Goal: Complete application form: Complete application form

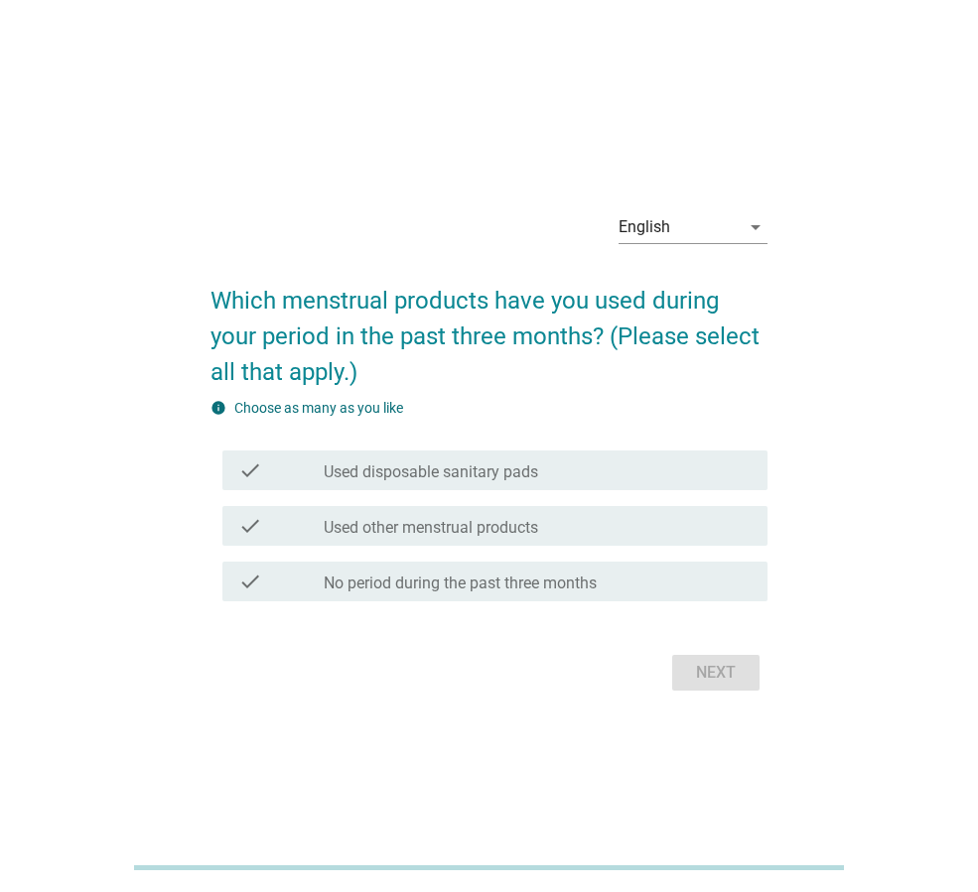
click at [530, 494] on div "check check_box_outline_blank Used disposable sanitary pads" at bounding box center [488, 471] width 557 height 56
click at [555, 472] on div "check_box_outline_blank Used disposable sanitary pads" at bounding box center [538, 471] width 428 height 24
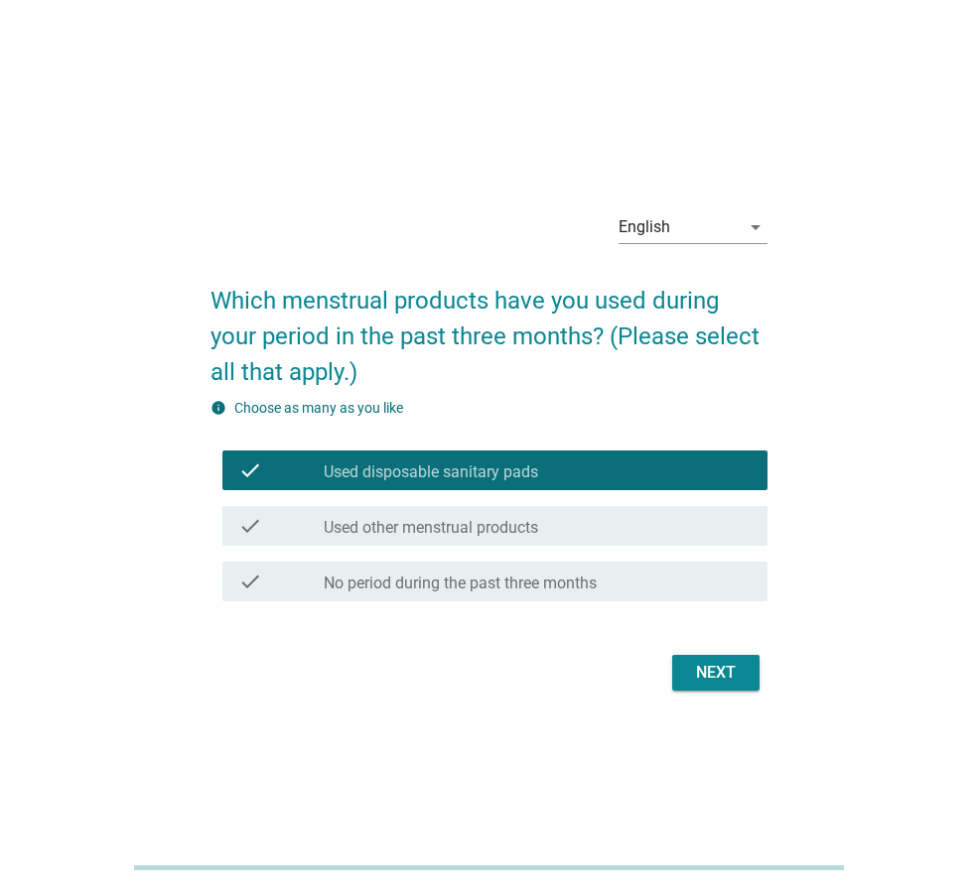
click at [557, 527] on div "check_box_outline_blank Used other menstrual products" at bounding box center [538, 526] width 428 height 24
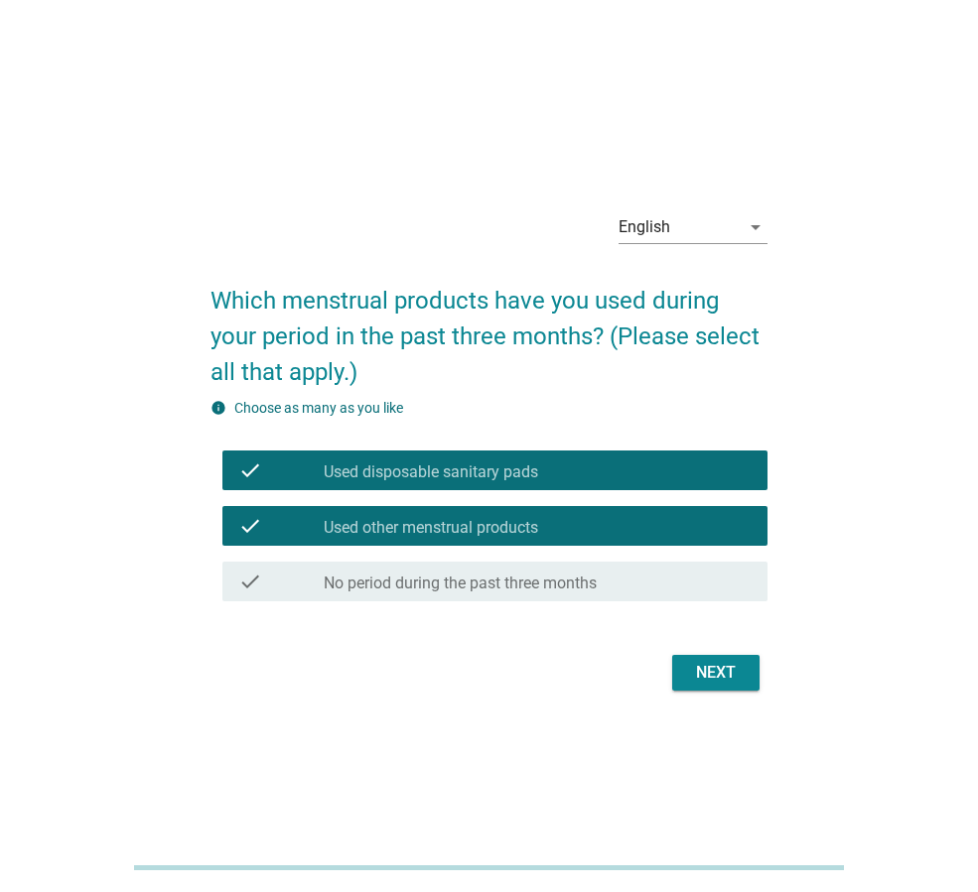
click at [747, 681] on button "Next" at bounding box center [715, 673] width 87 height 36
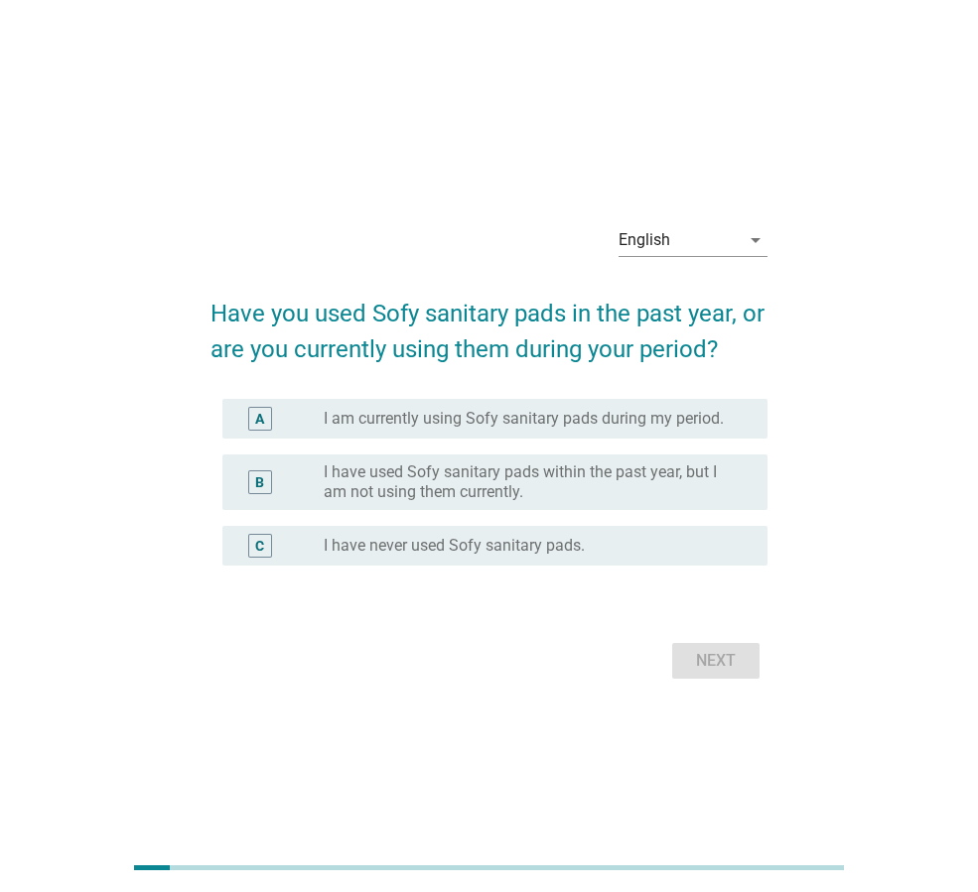
click at [455, 496] on label "I have used Sofy sanitary pads within the past year, but I am not using them cu…" at bounding box center [530, 483] width 412 height 40
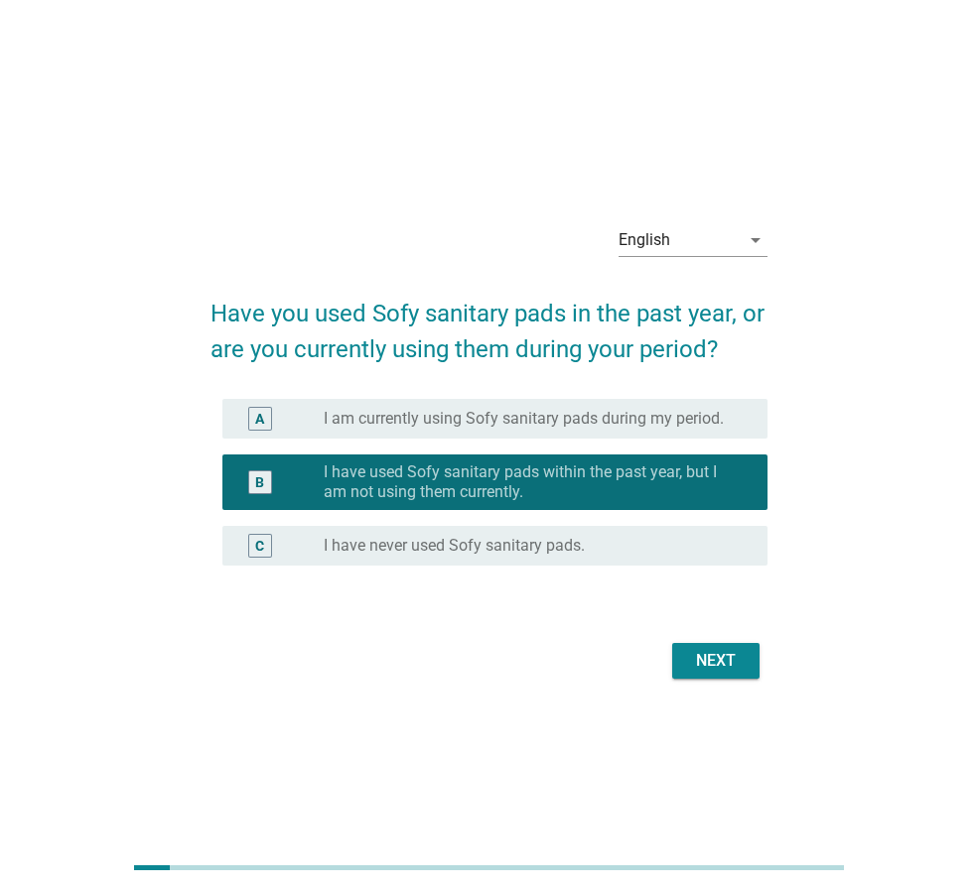
click at [756, 668] on button "Next" at bounding box center [715, 661] width 87 height 36
click at [733, 661] on div "Next" at bounding box center [488, 661] width 557 height 48
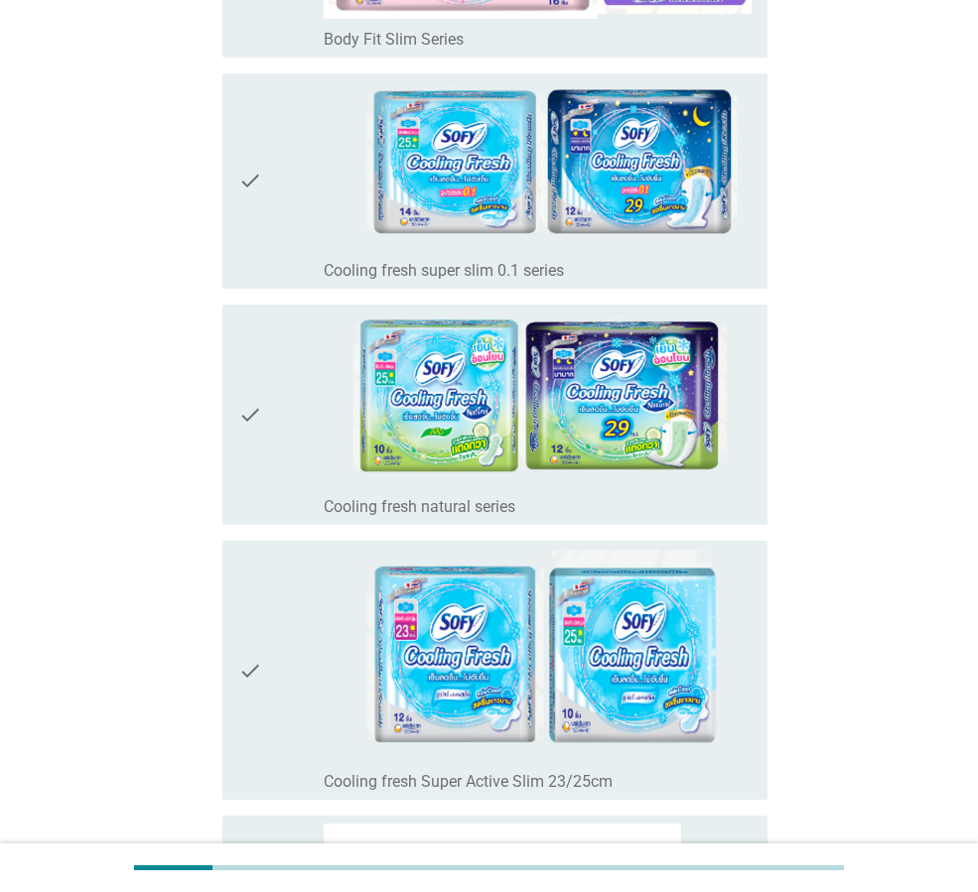
scroll to position [6602, 0]
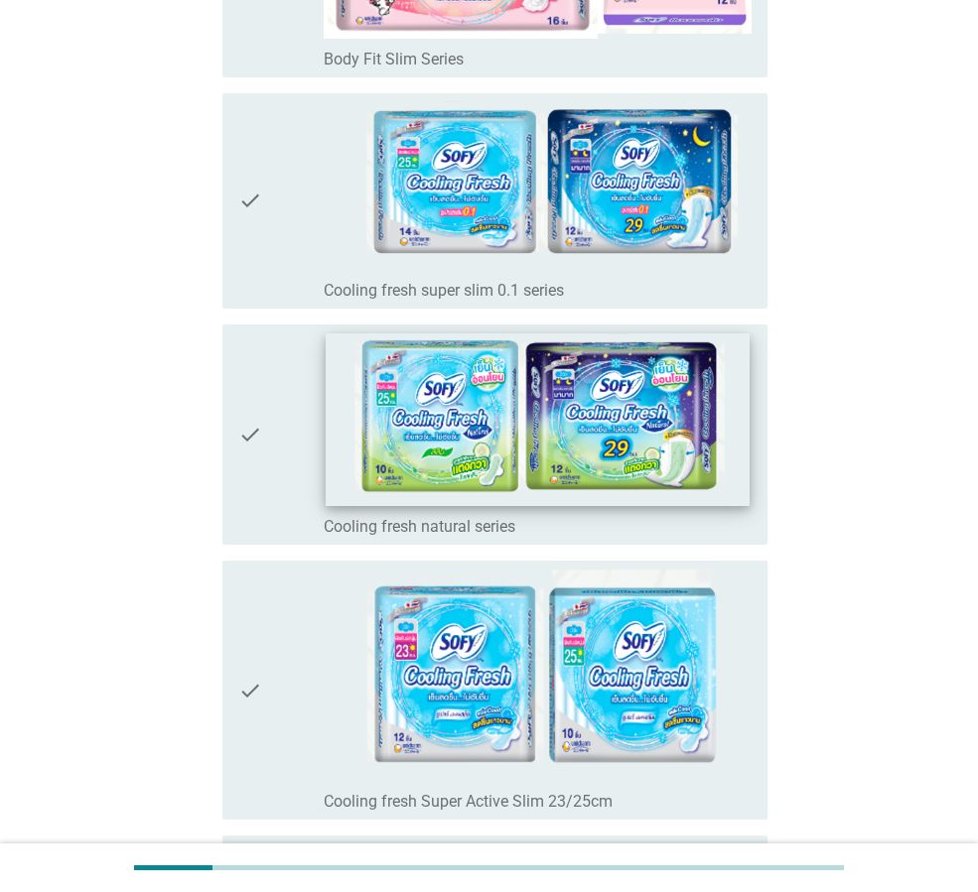
click at [541, 455] on img at bounding box center [537, 420] width 423 height 173
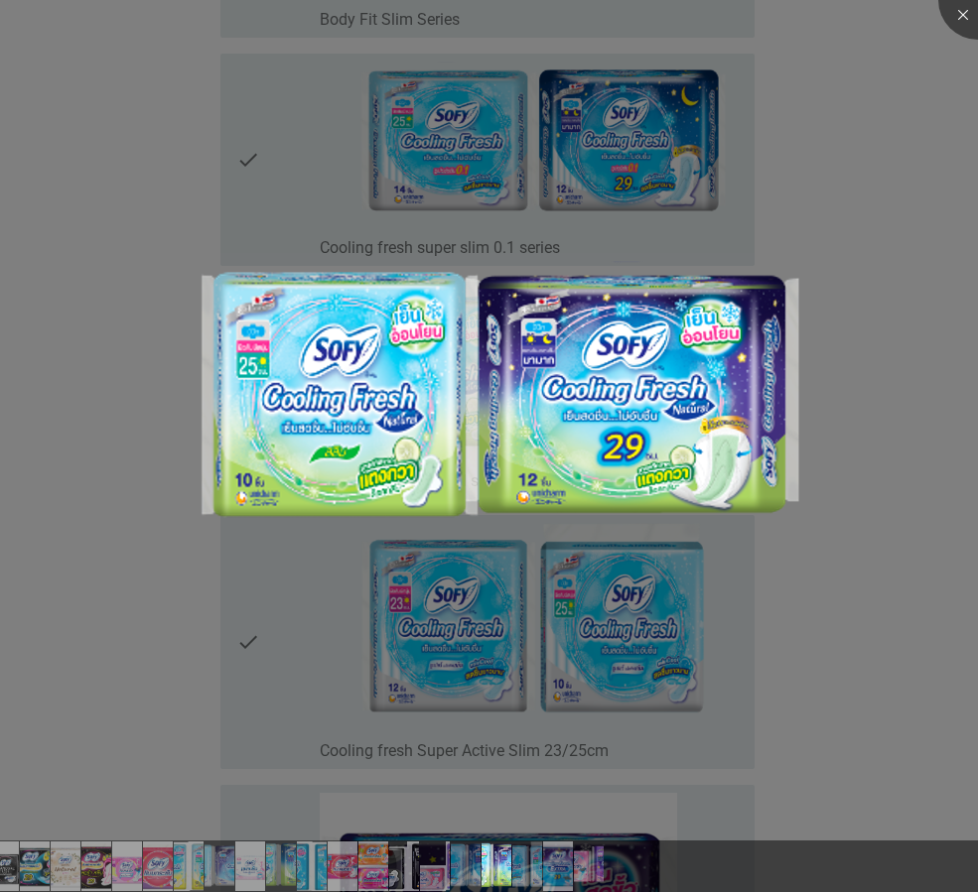
click at [899, 441] on div at bounding box center [489, 446] width 978 height 892
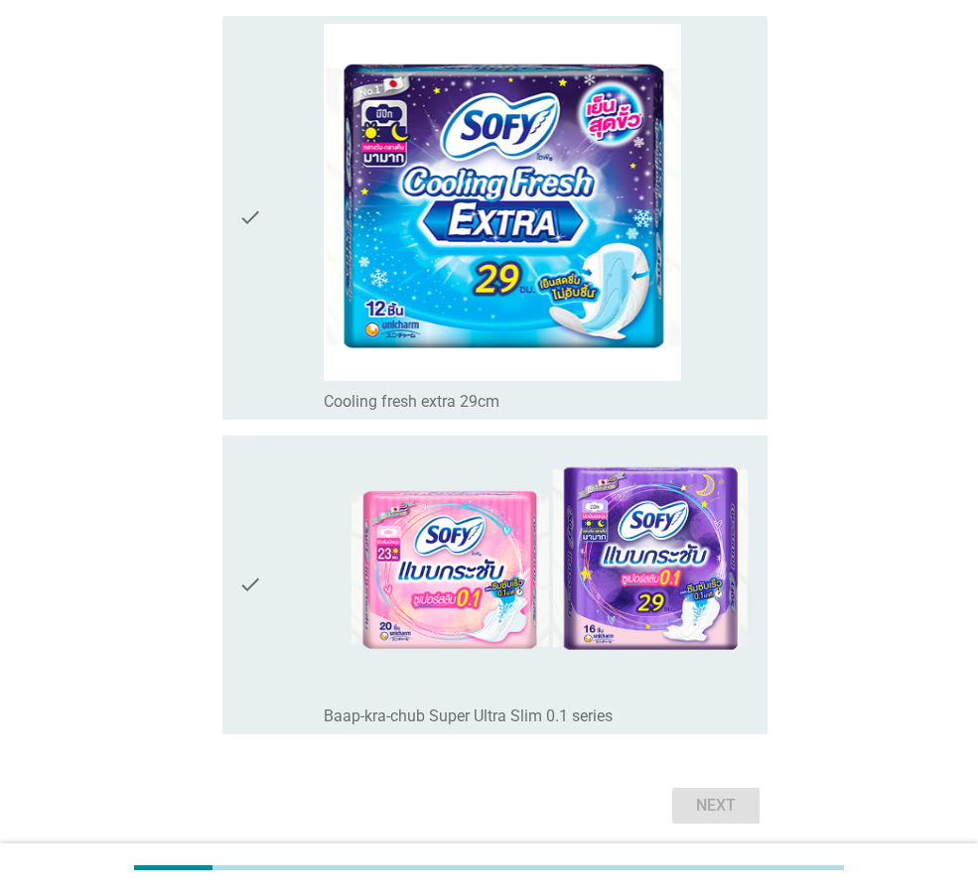
scroll to position [7495, 0]
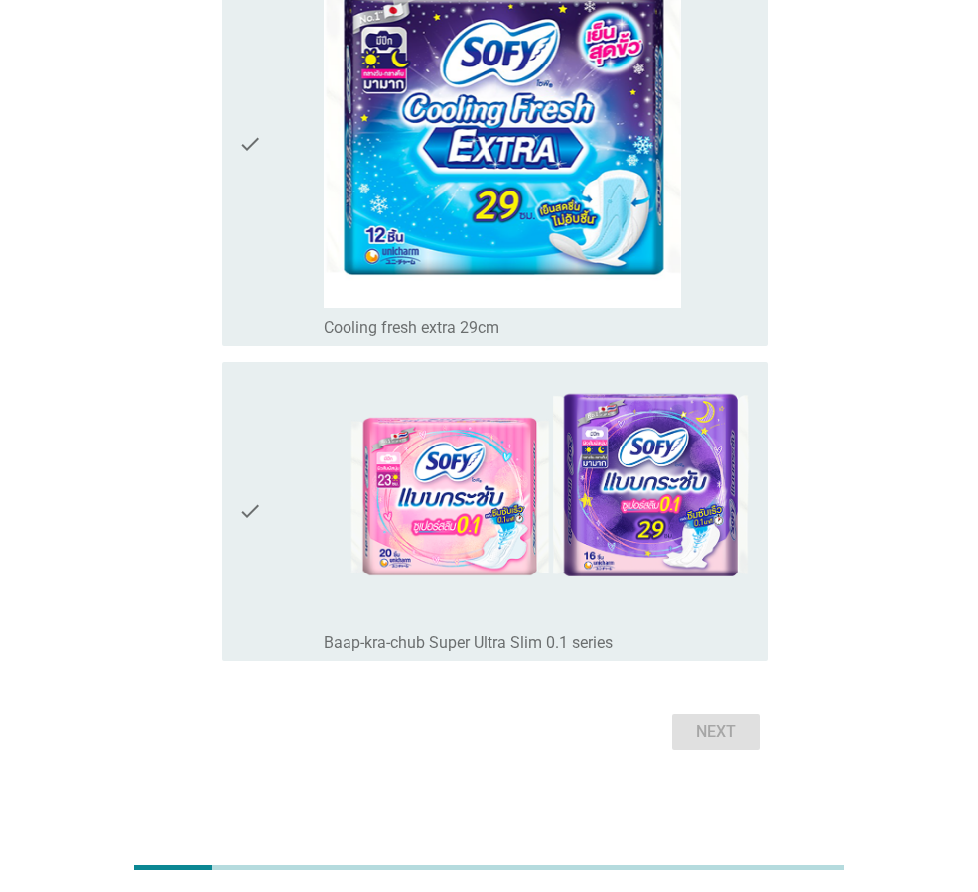
click at [714, 736] on div "Next" at bounding box center [488, 733] width 557 height 48
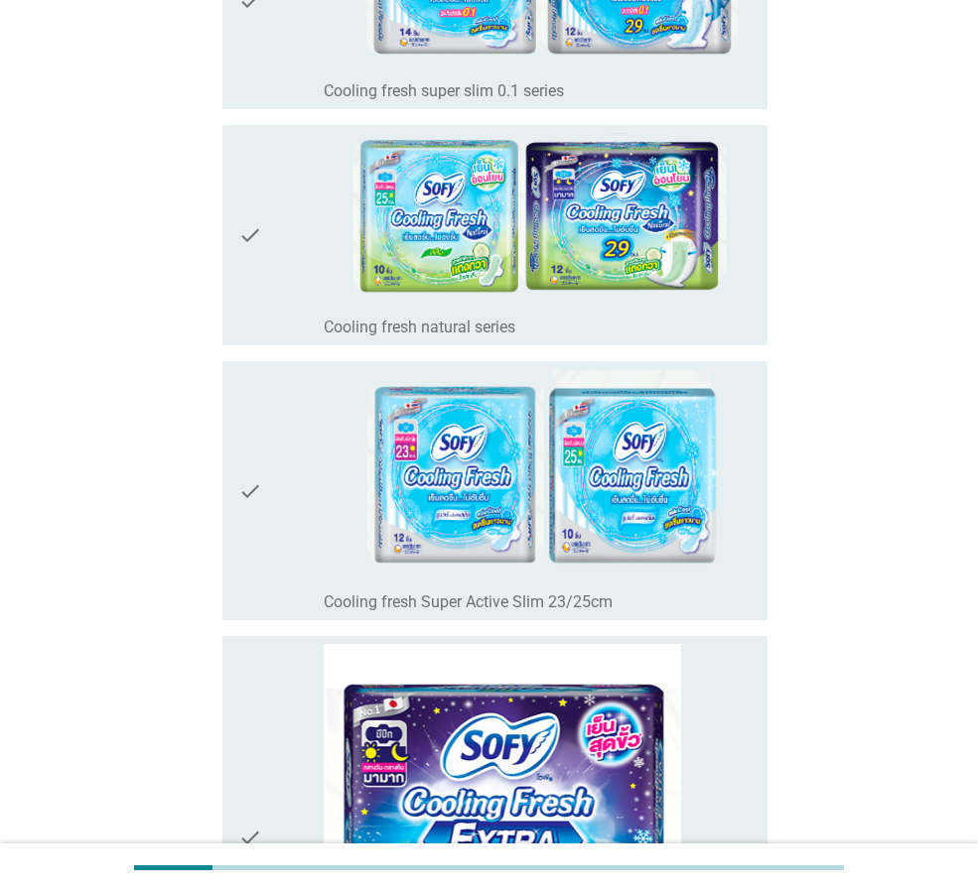
scroll to position [6800, 0]
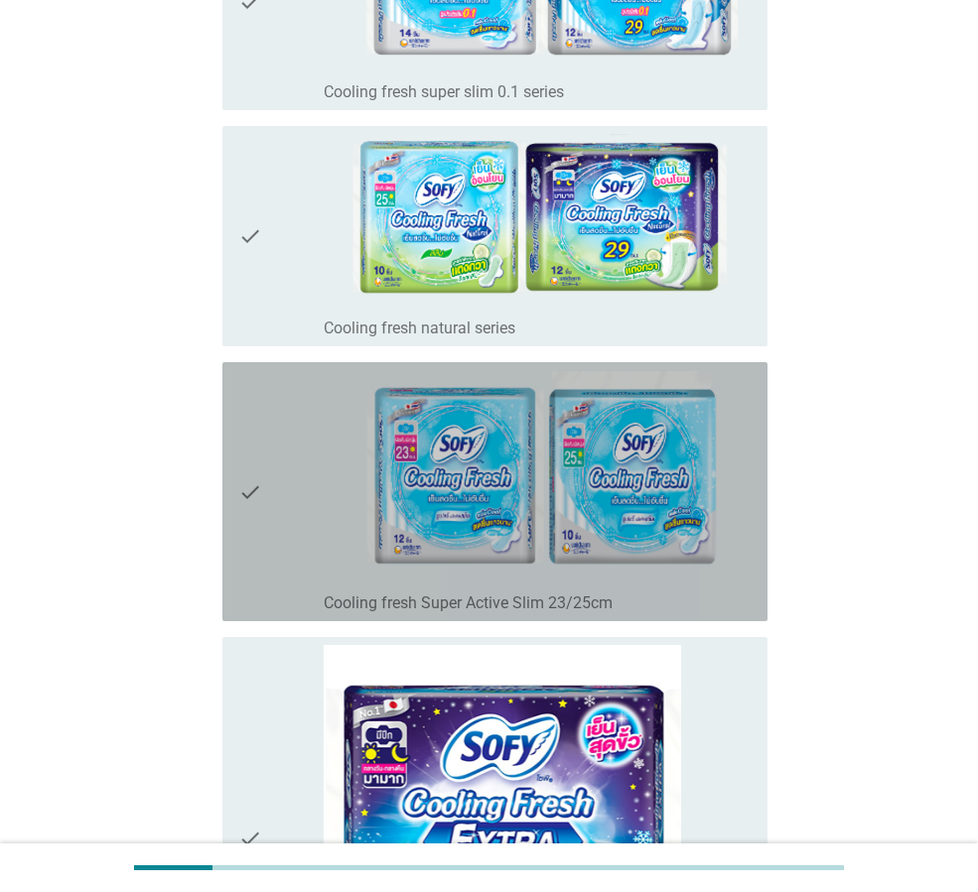
click at [237, 495] on div "check check_box_outline_blank Cooling fresh Super Active Slim 23/25cm" at bounding box center [494, 491] width 545 height 259
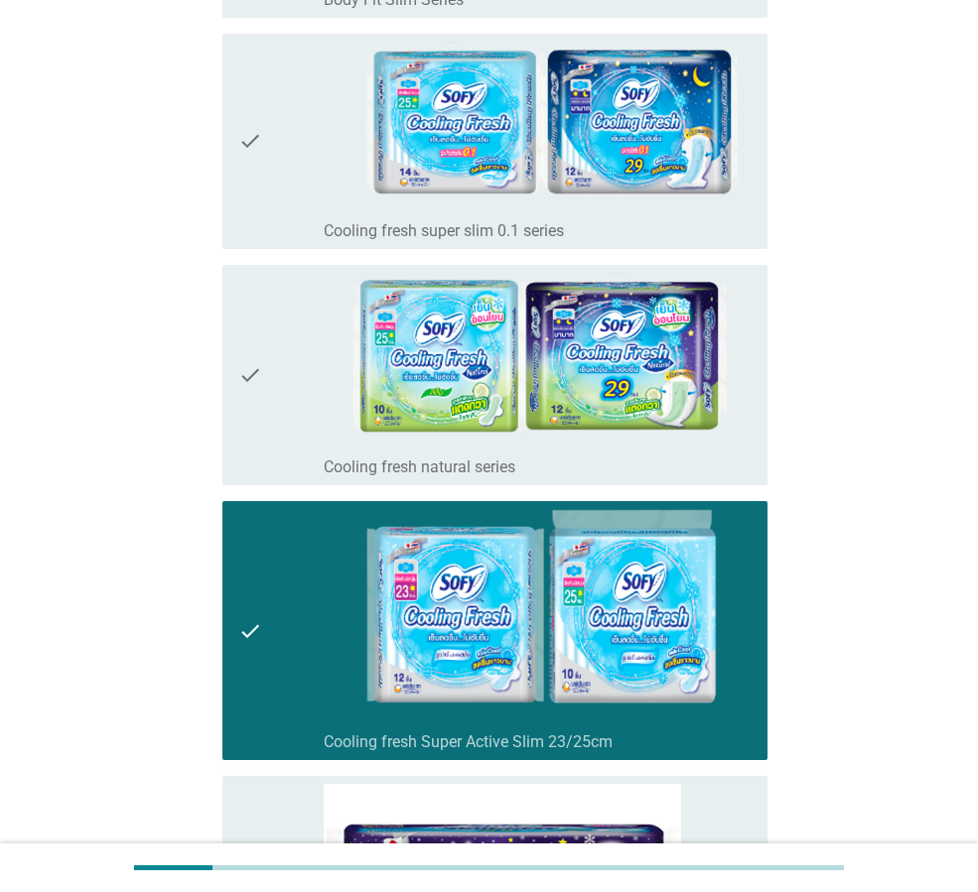
scroll to position [6304, 0]
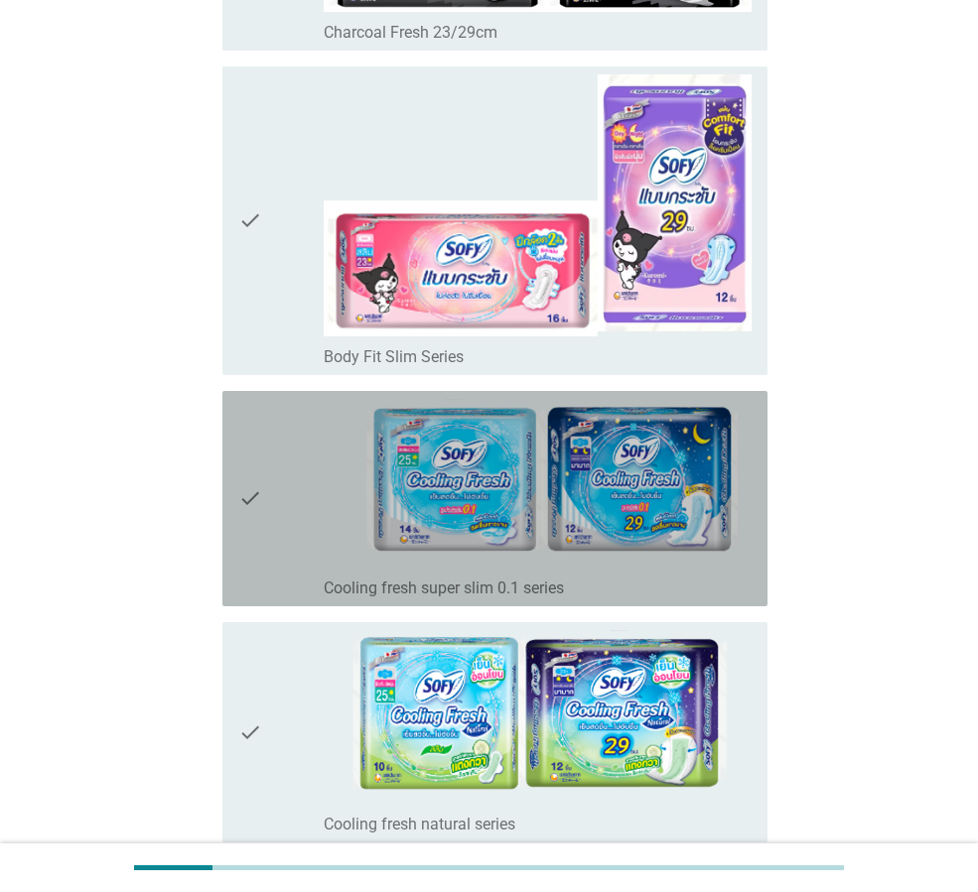
click at [261, 495] on icon "check" at bounding box center [250, 499] width 24 height 200
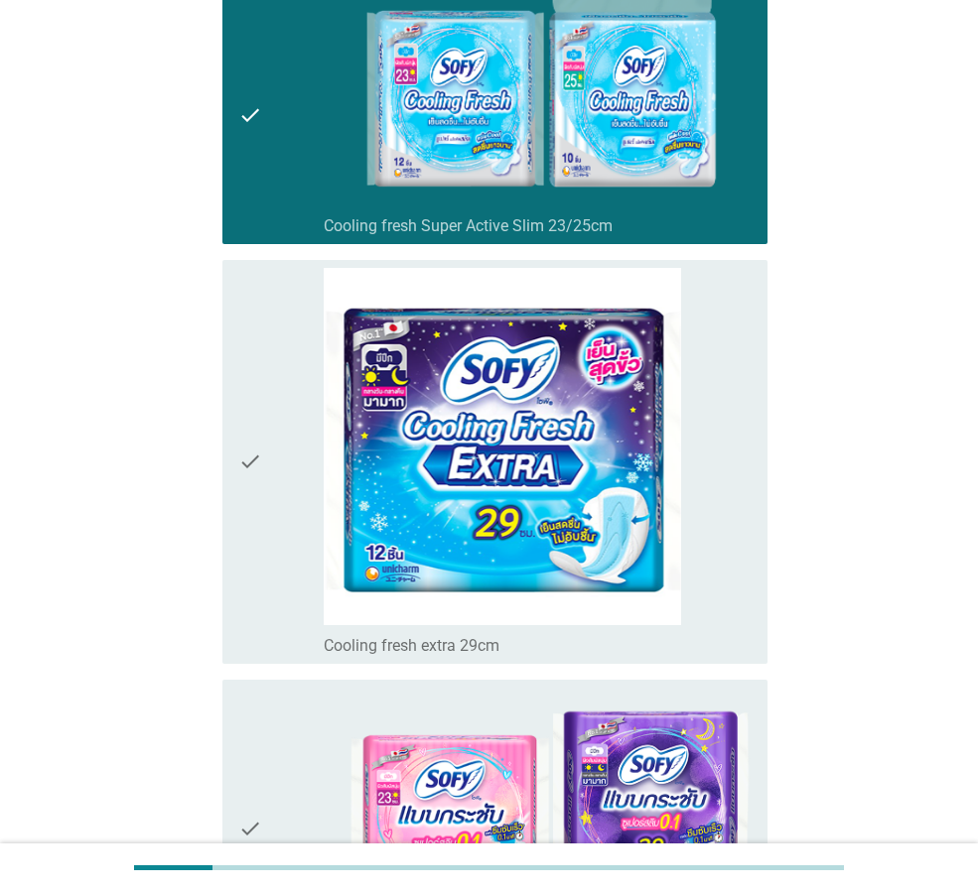
scroll to position [7495, 0]
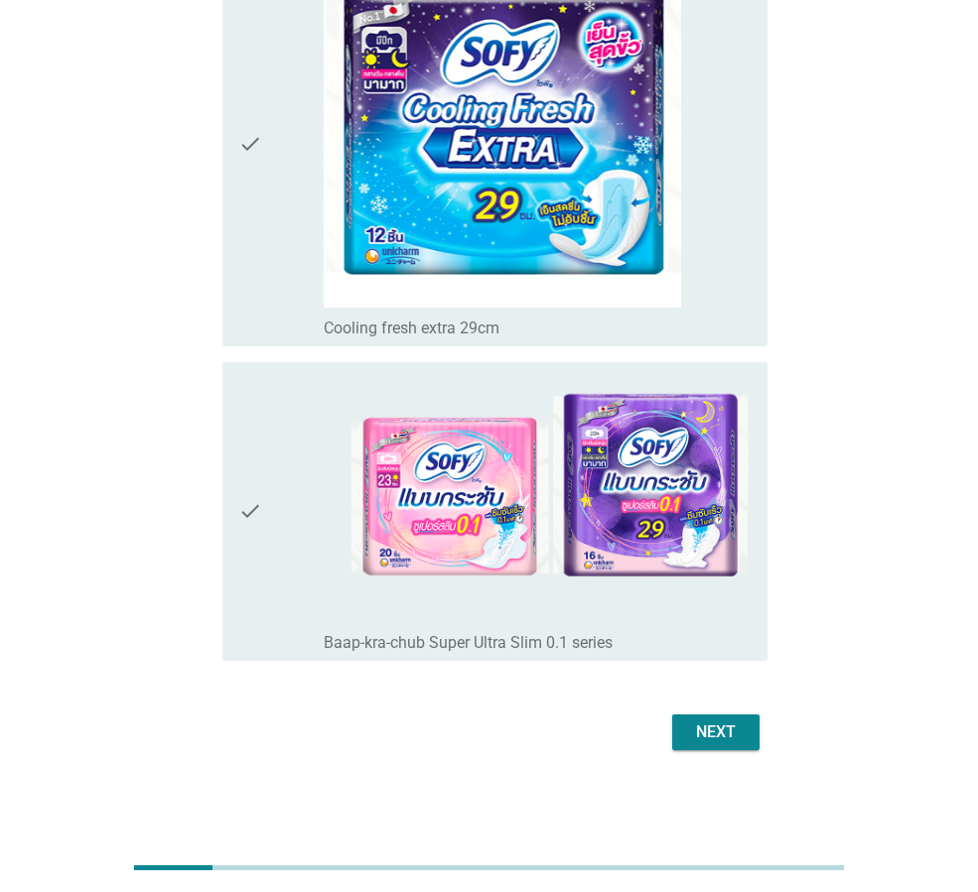
click at [733, 726] on div "Next" at bounding box center [716, 733] width 56 height 24
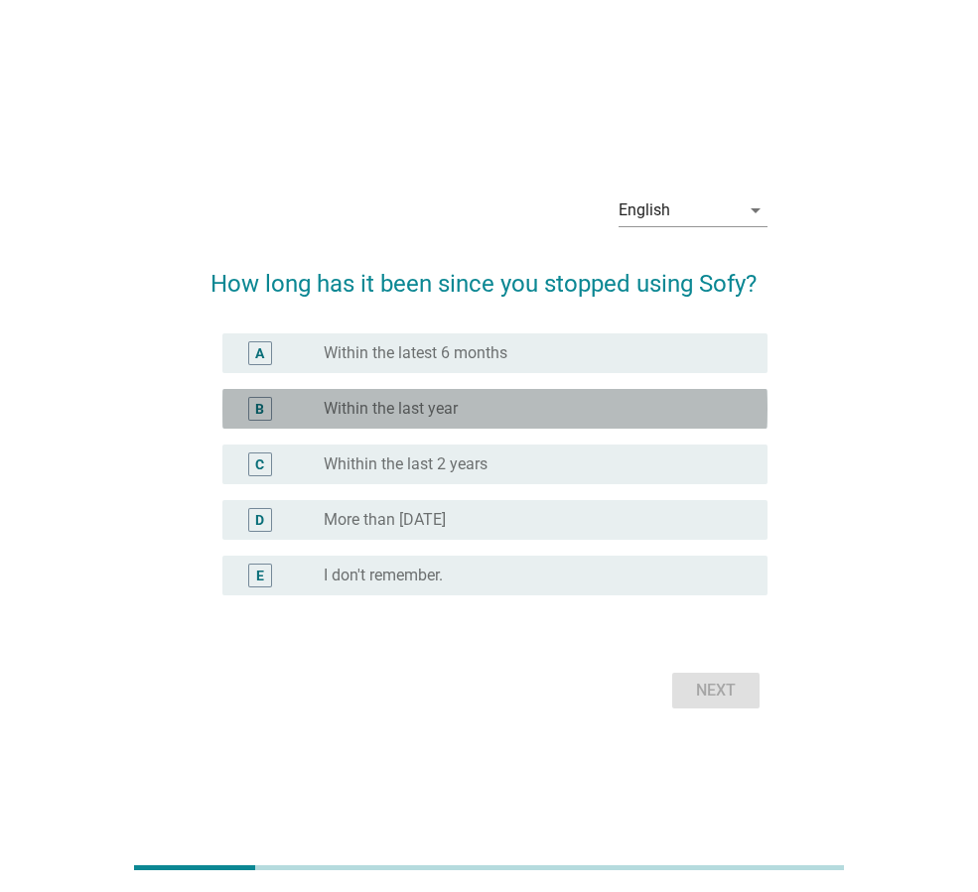
drag, startPoint x: 646, startPoint y: 399, endPoint x: 653, endPoint y: 389, distance: 12.1
click at [647, 399] on div "radio_button_unchecked Within the last year" at bounding box center [530, 409] width 412 height 20
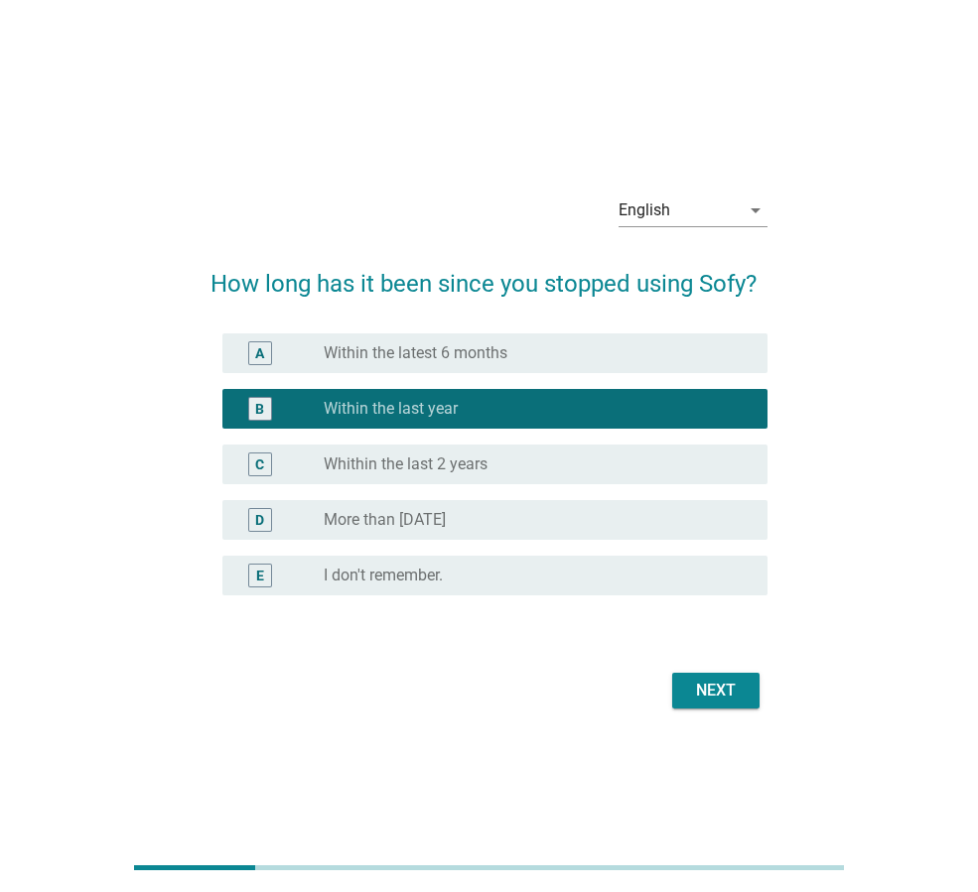
click at [681, 575] on div "radio_button_unchecked I don't remember." at bounding box center [530, 576] width 412 height 20
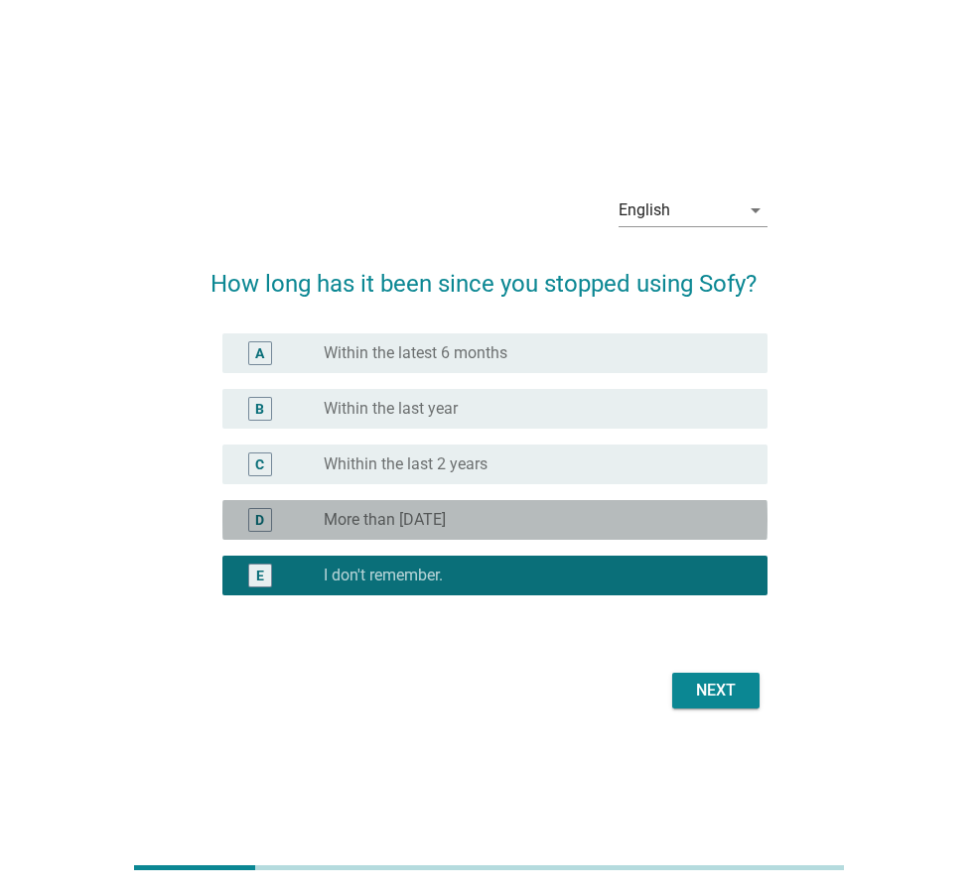
click at [676, 533] on div "D radio_button_unchecked More than [DATE]" at bounding box center [494, 520] width 545 height 40
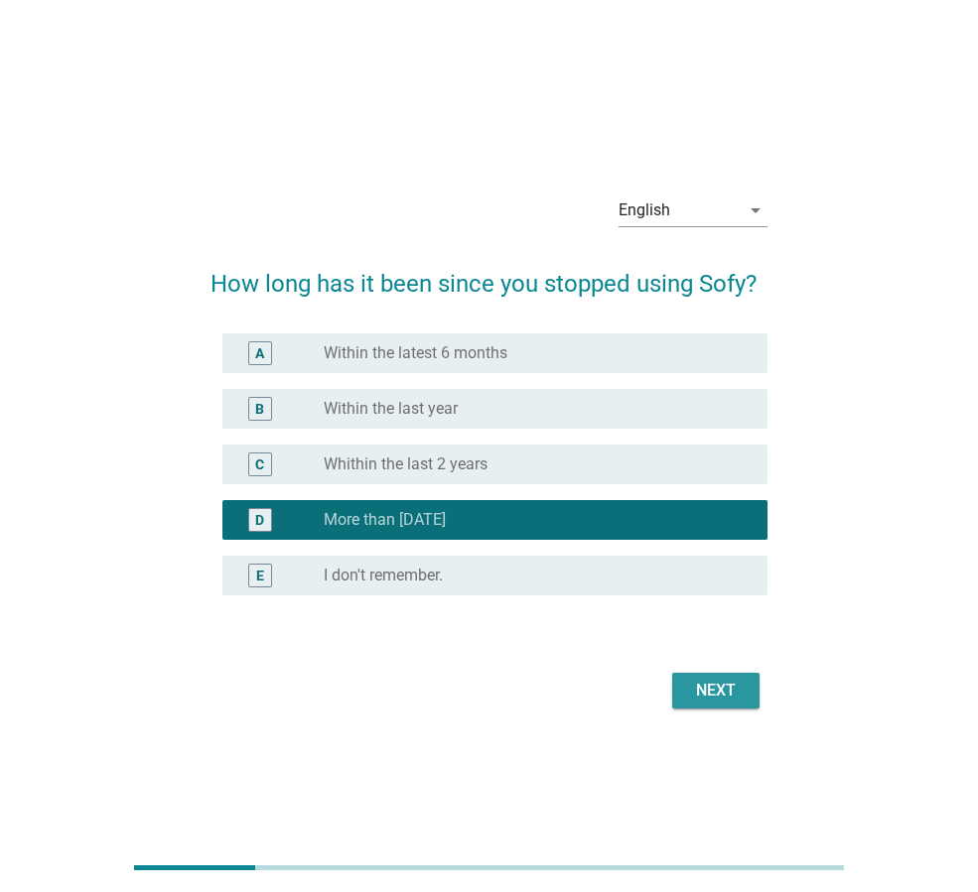
click at [752, 680] on button "Next" at bounding box center [715, 691] width 87 height 36
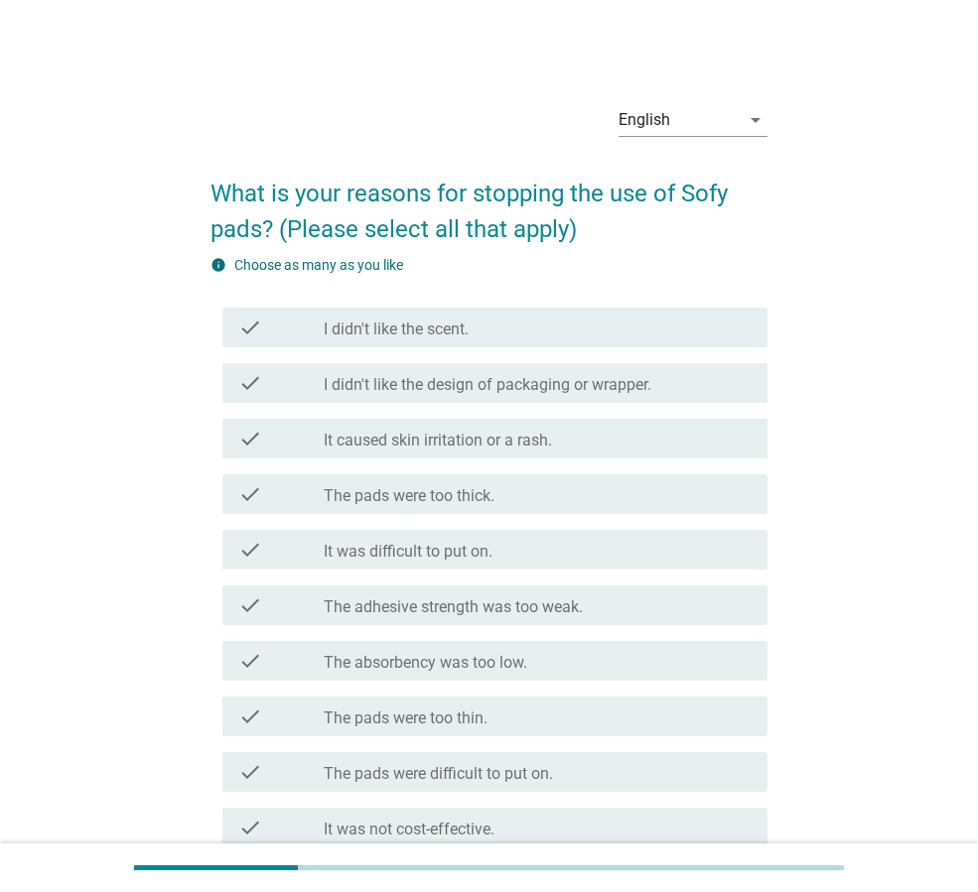
click at [553, 565] on div "check check_box_outline_blank It was difficult to put on." at bounding box center [494, 550] width 545 height 40
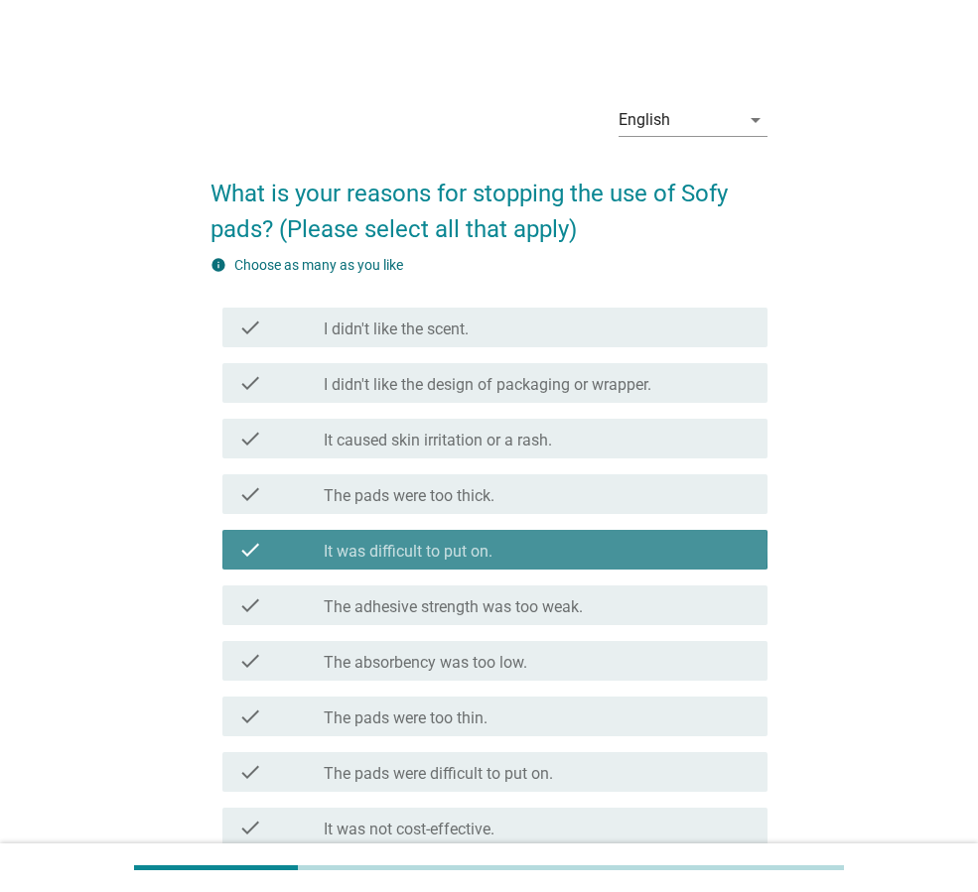
click at [562, 449] on div "check check_box_outline_blank It caused skin irritation or a rash." at bounding box center [494, 439] width 545 height 40
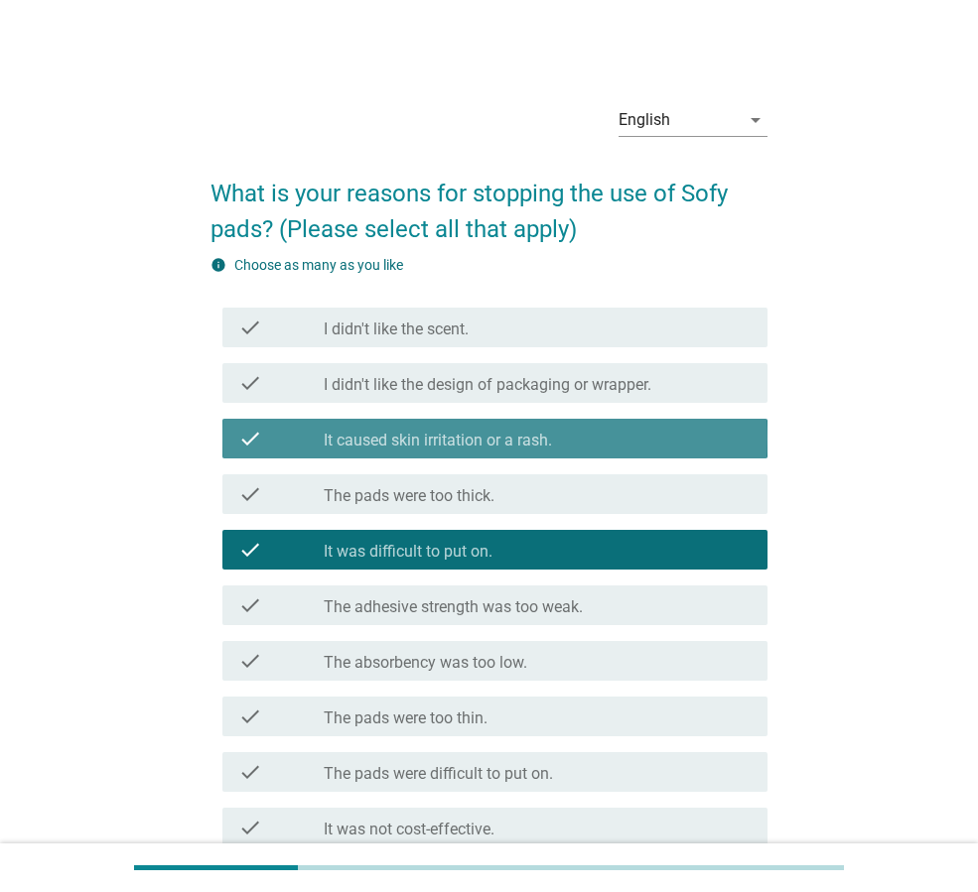
click at [584, 372] on div "check_box_outline_blank I didn't like the design of packaging or wrapper." at bounding box center [538, 383] width 428 height 24
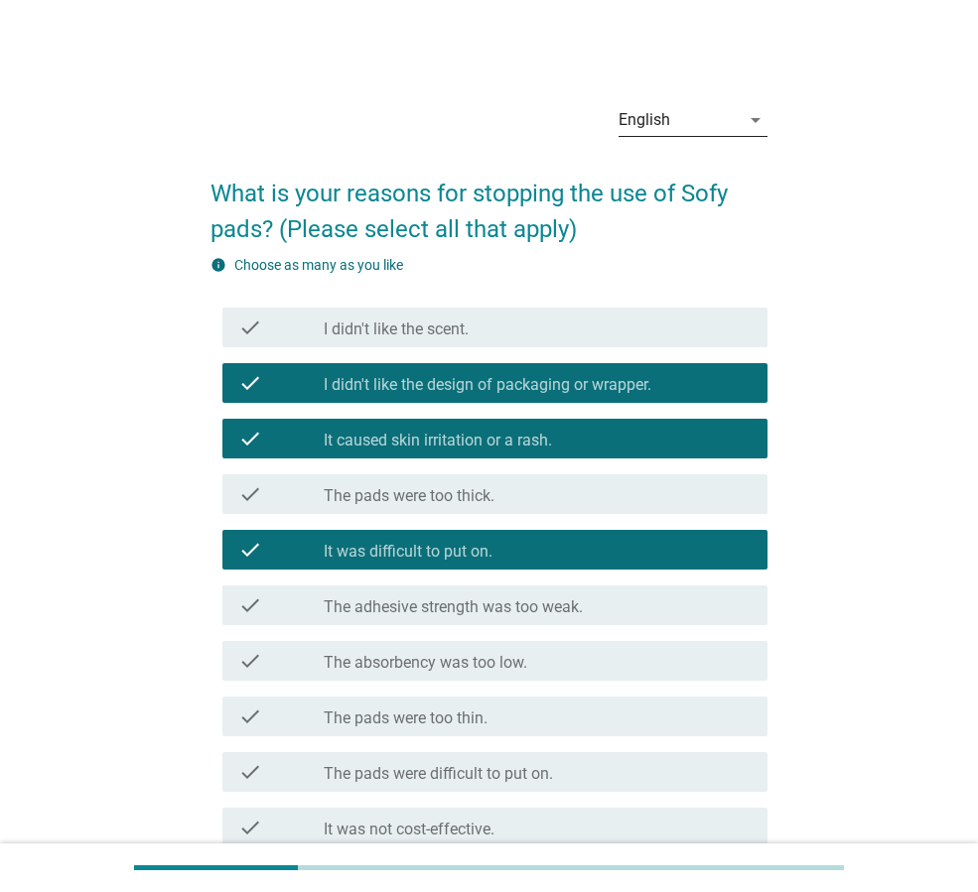
click at [740, 124] on div "arrow_drop_down" at bounding box center [754, 120] width 28 height 24
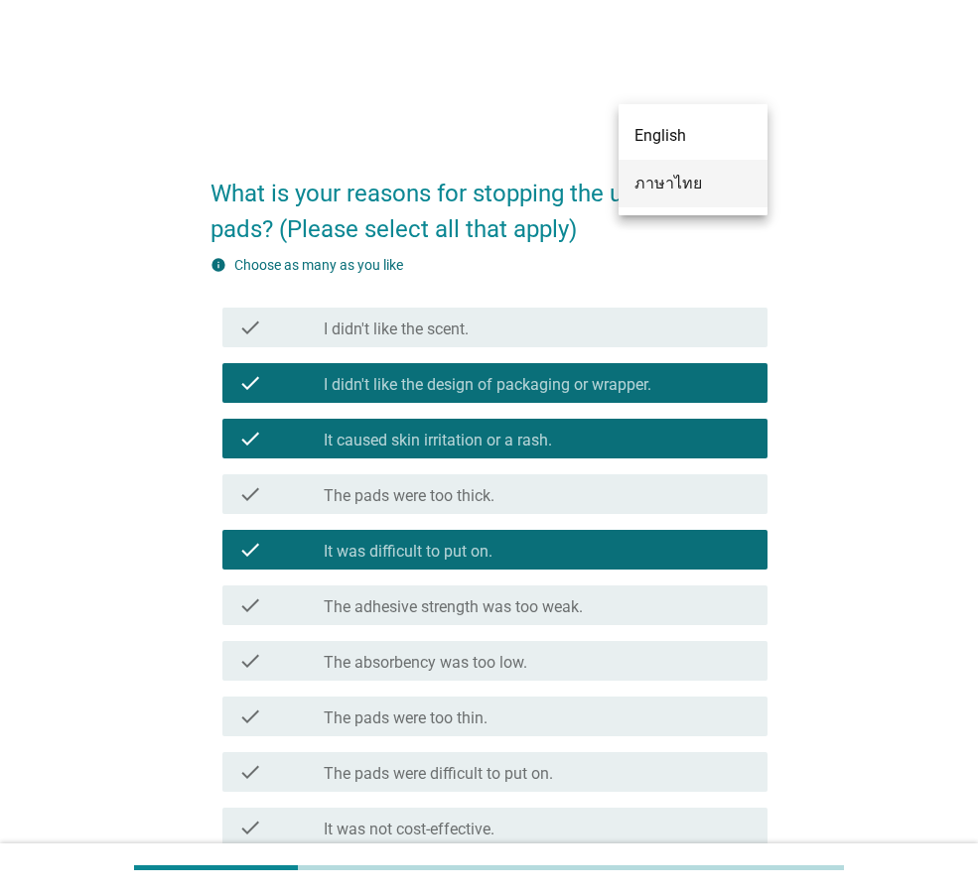
click at [730, 182] on div "ภาษาไทย" at bounding box center [692, 184] width 117 height 24
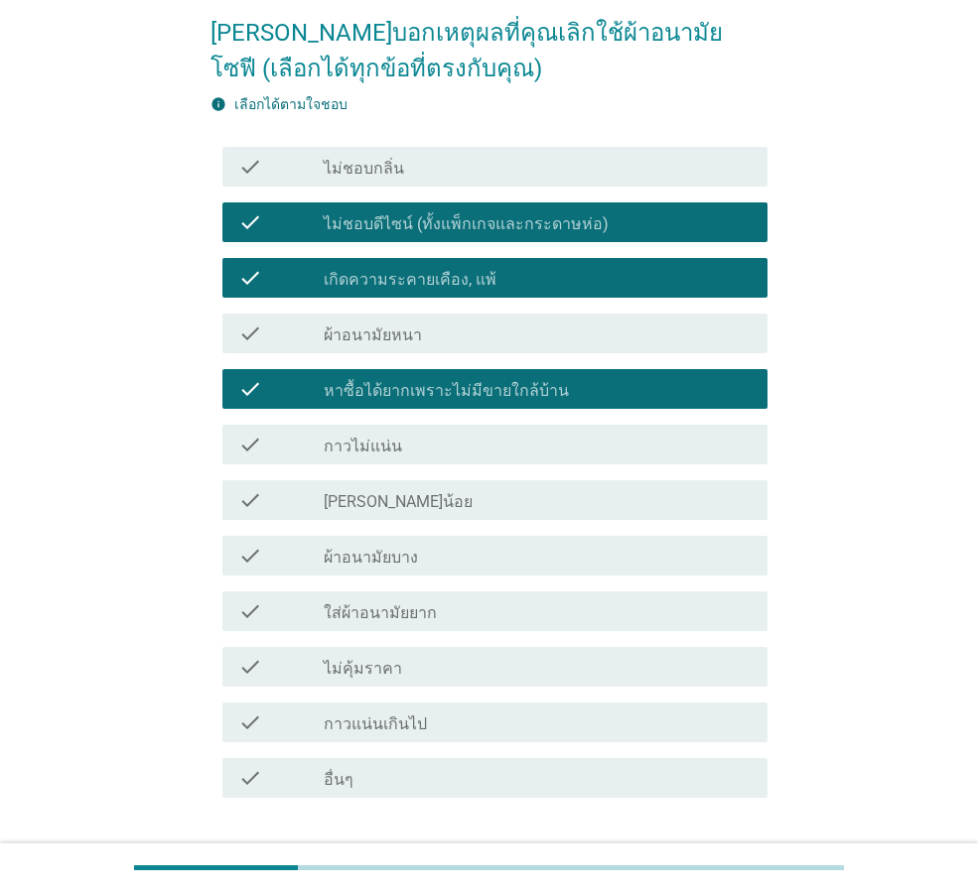
scroll to position [298, 0]
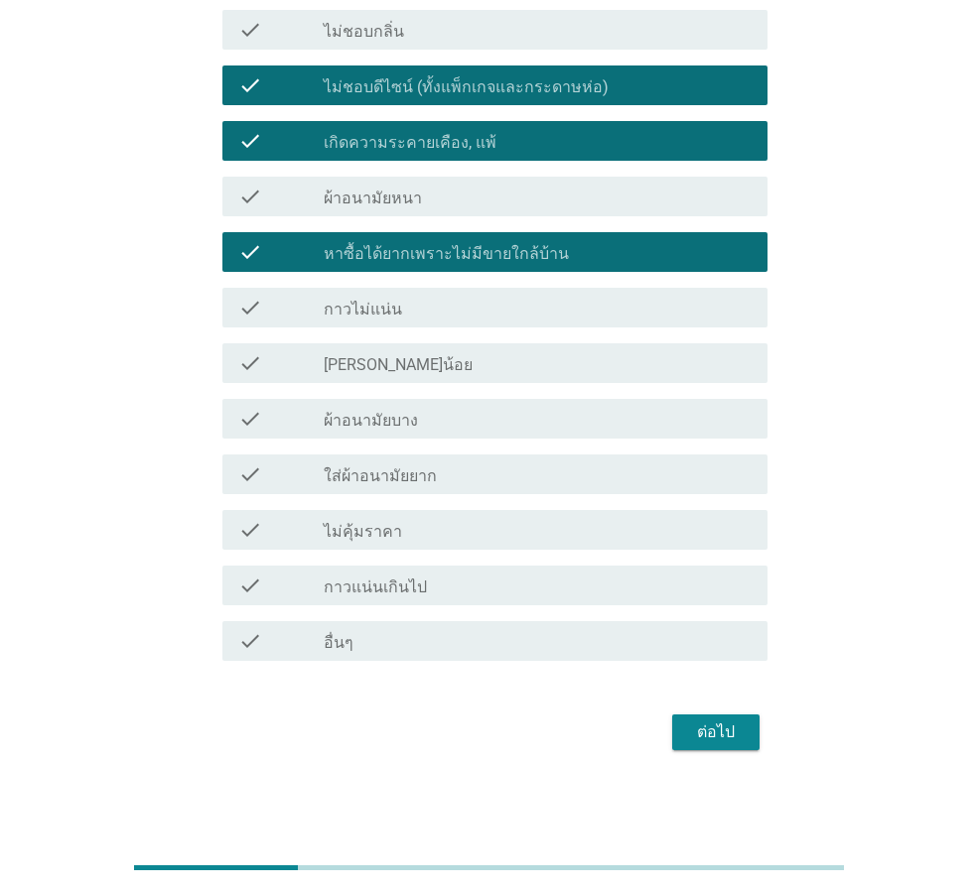
click at [713, 733] on div "ต่อไป" at bounding box center [716, 733] width 56 height 24
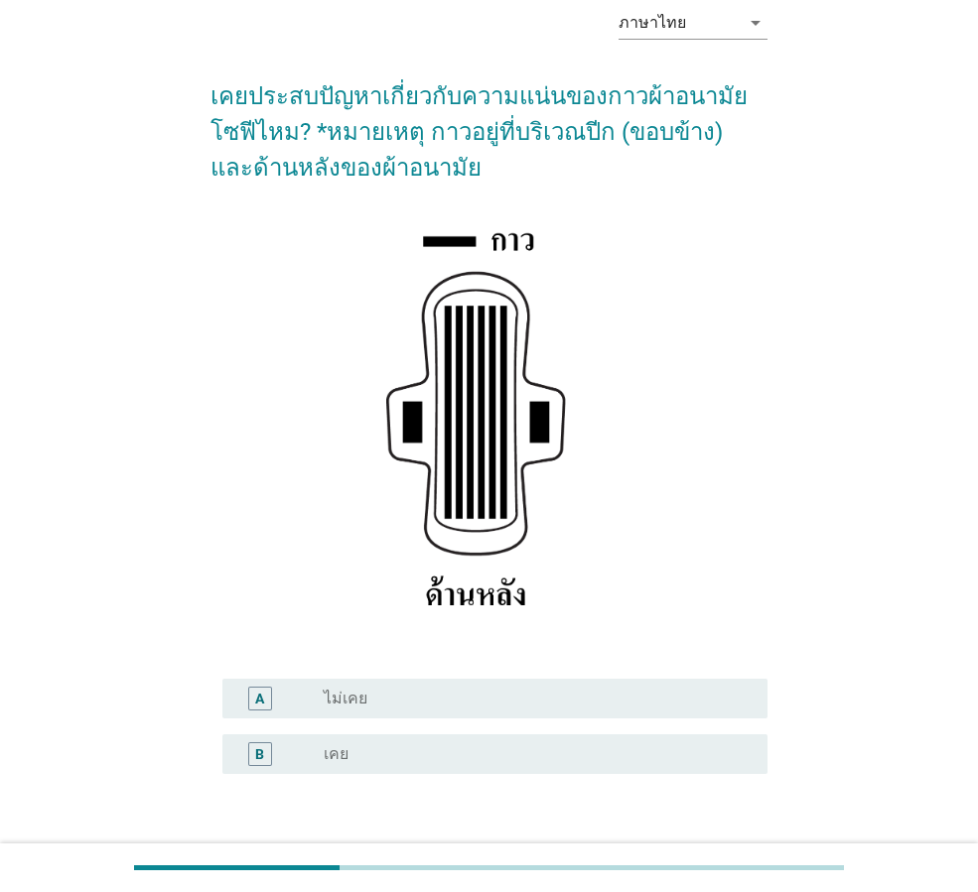
scroll to position [234, 0]
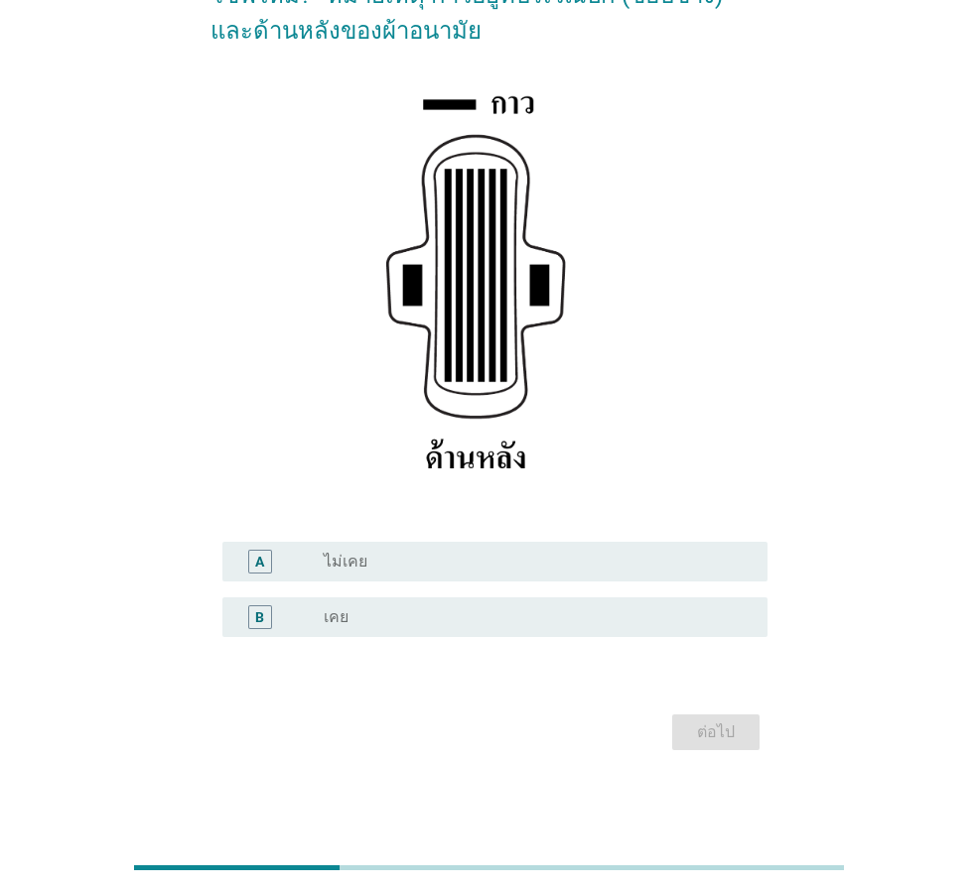
click at [630, 573] on div "radio_button_unchecked ไม่เคย" at bounding box center [538, 562] width 428 height 24
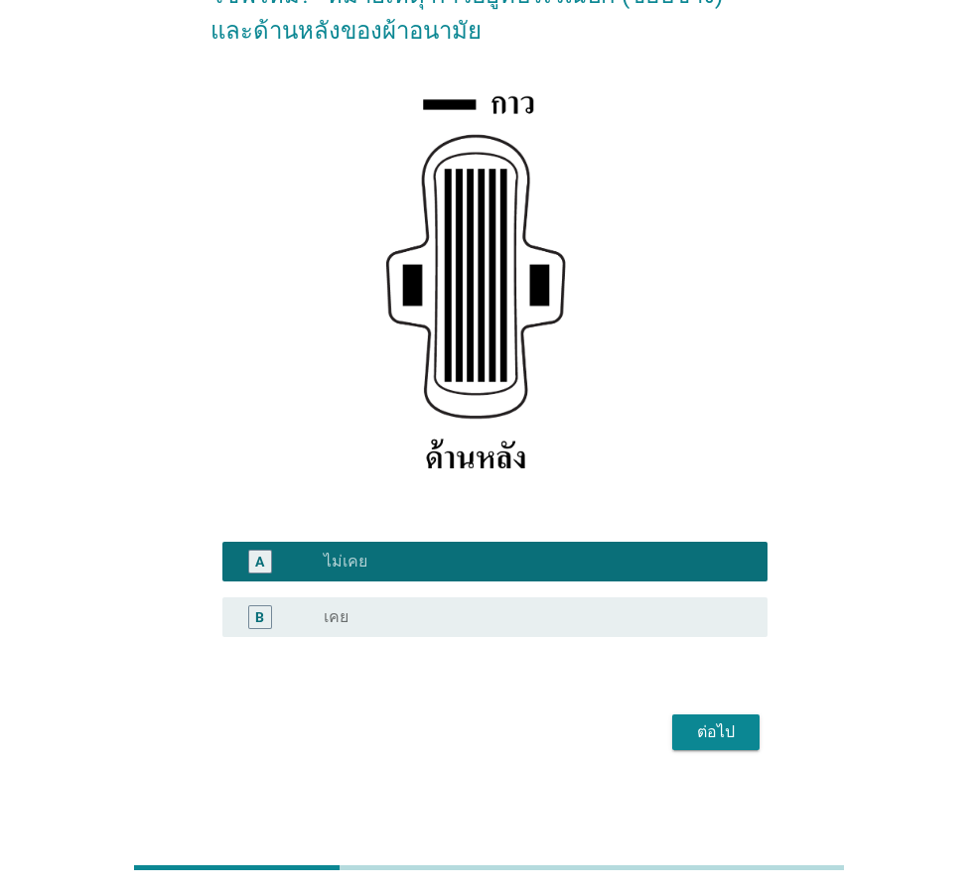
click at [646, 631] on div "B radio_button_unchecked เคย" at bounding box center [494, 618] width 545 height 40
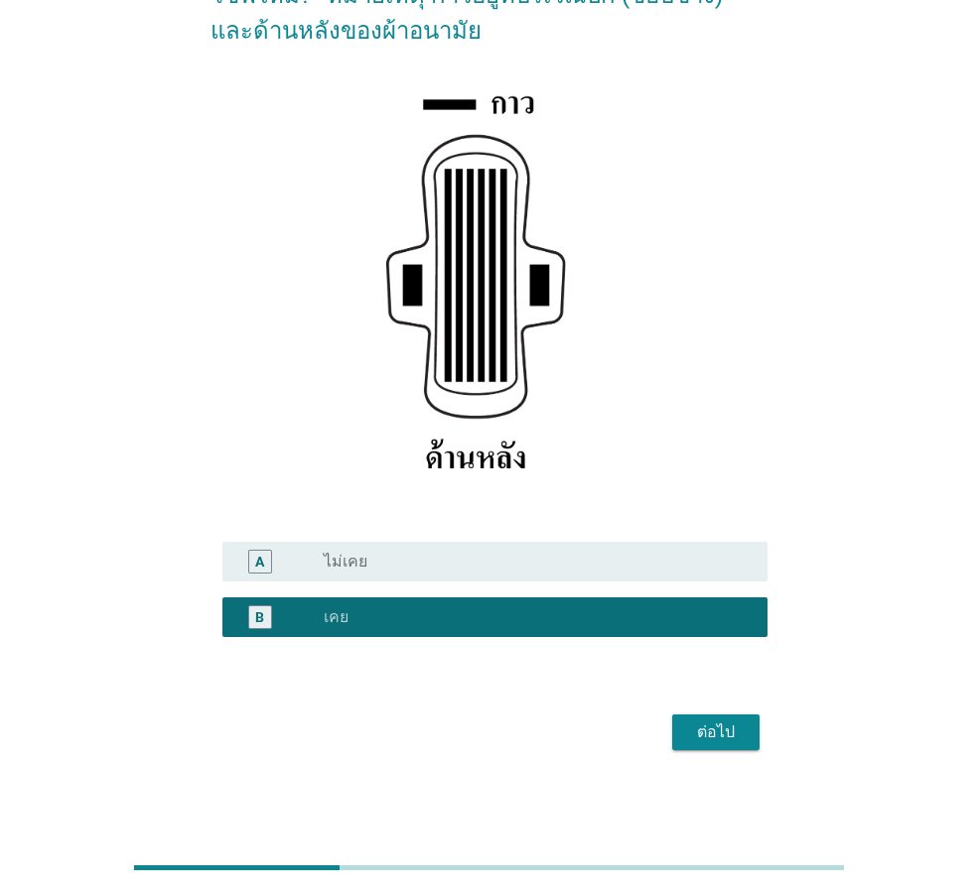
click at [698, 712] on div "ต่อไป" at bounding box center [488, 733] width 557 height 48
click at [706, 721] on div "ต่อไป" at bounding box center [716, 733] width 56 height 24
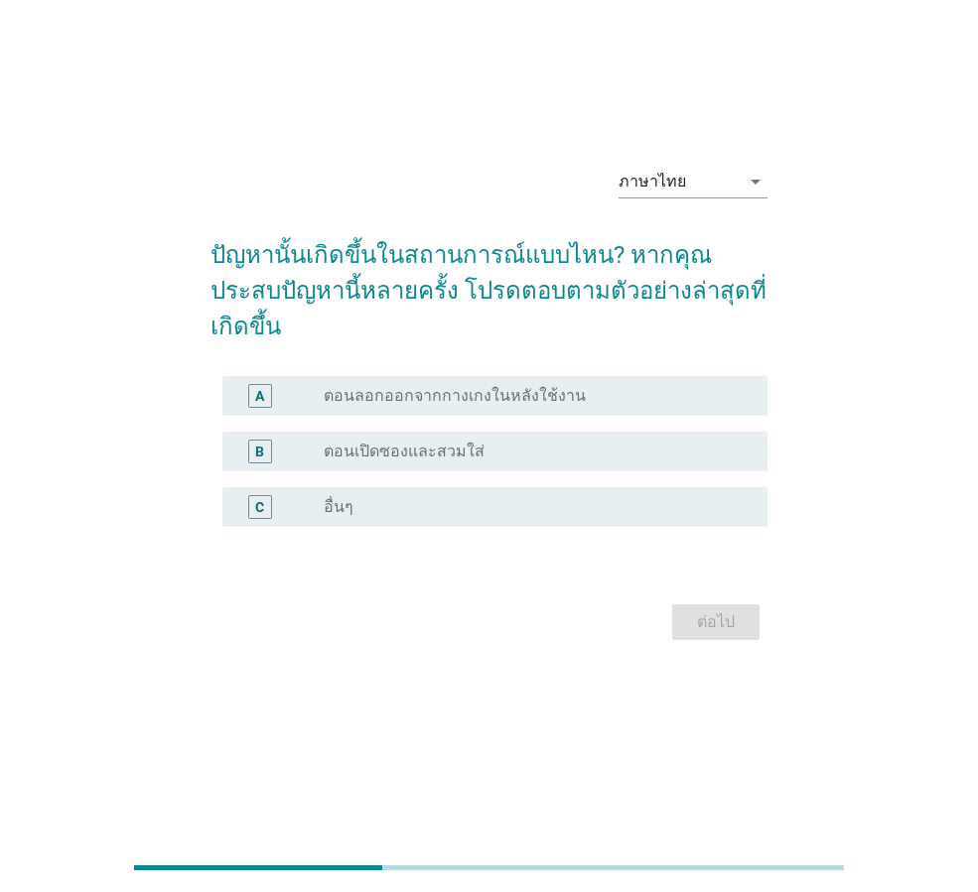
scroll to position [0, 0]
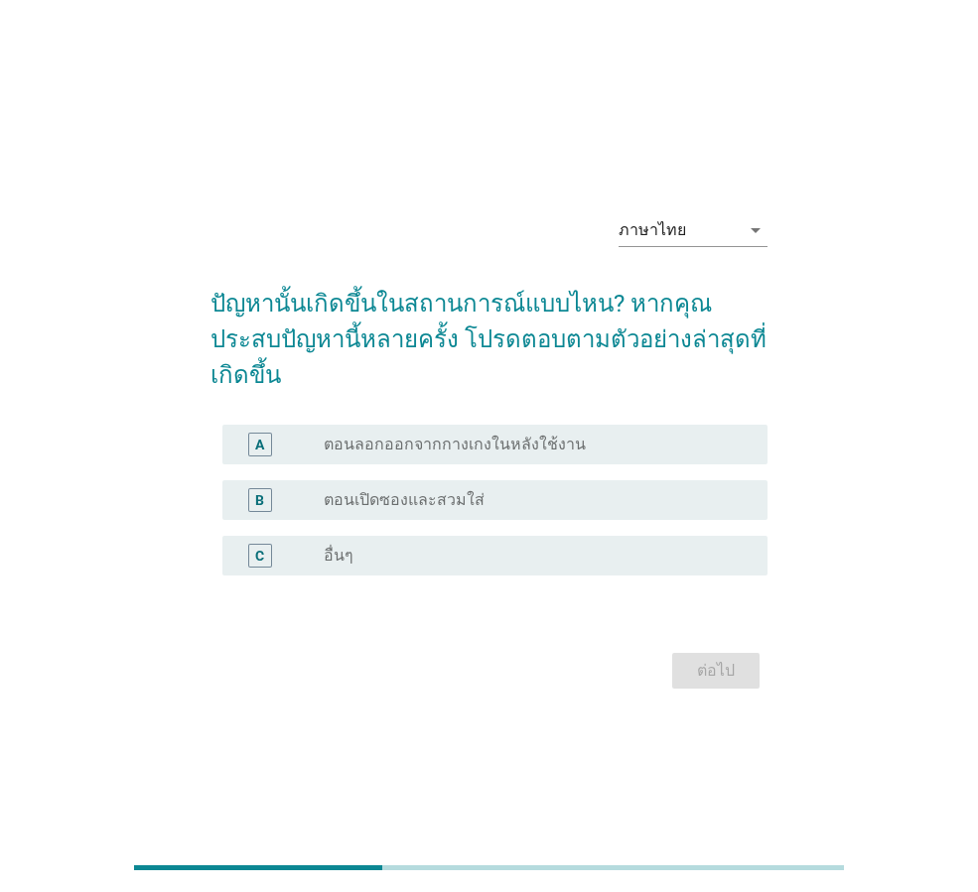
click at [616, 435] on div "radio_button_unchecked ตอนลอกออกจากกางเกงในหลังใช้งาน" at bounding box center [530, 445] width 412 height 20
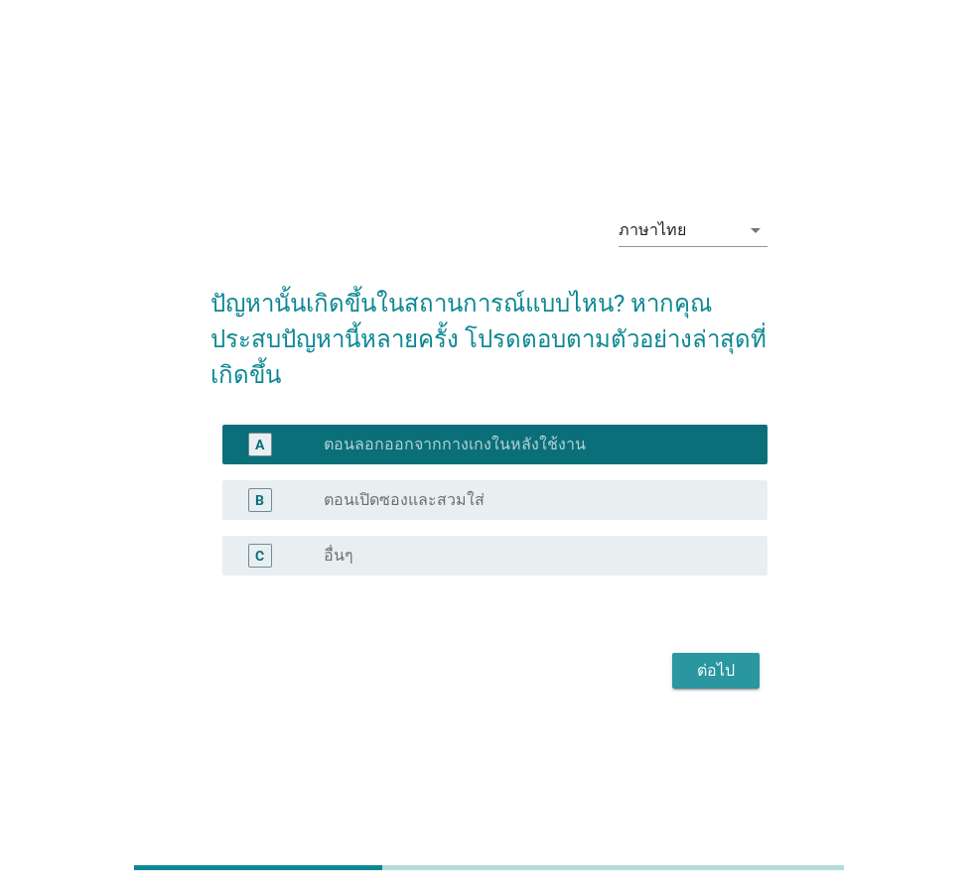
drag, startPoint x: 739, startPoint y: 649, endPoint x: 743, endPoint y: 468, distance: 181.7
click at [743, 468] on form "ปัญหานั้นเกิดขึ้นในสถานการณ์แบบไหน? หากคุณประสบปัญหานี้หลายครั้ง โปรดตอบตามตัวอ…" at bounding box center [488, 480] width 557 height 429
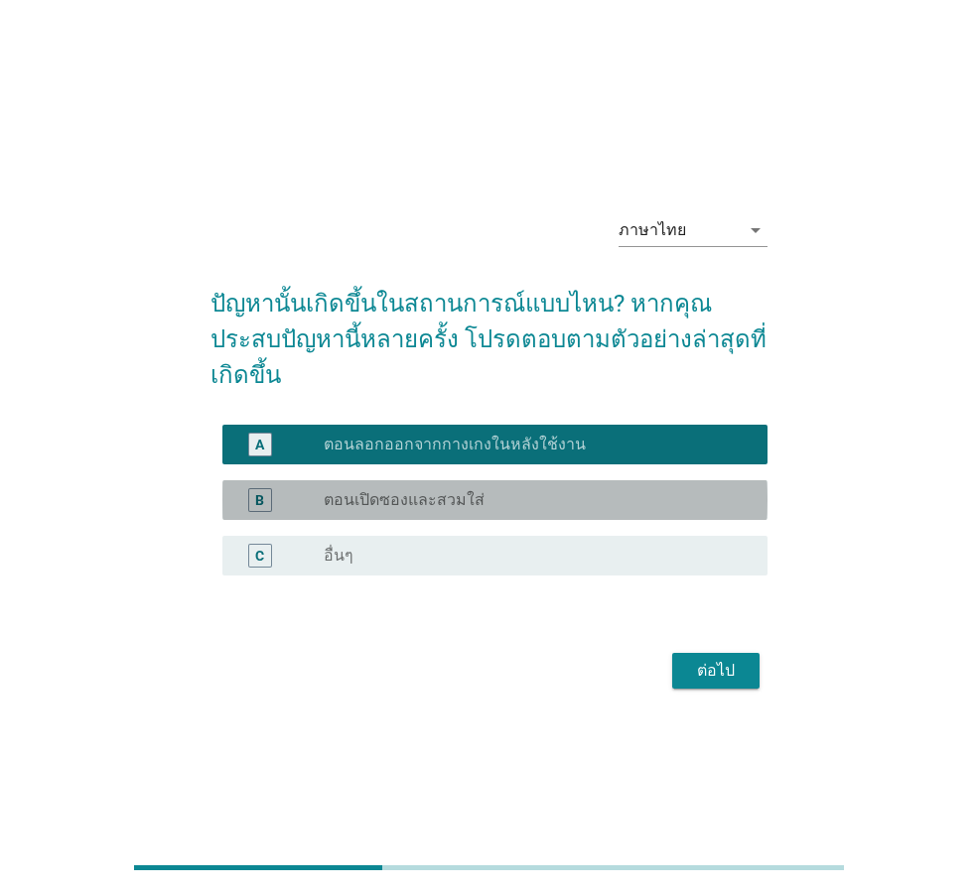
click at [743, 480] on div "B radio_button_unchecked ตอนเปิดซองและสวมใส่" at bounding box center [494, 500] width 545 height 40
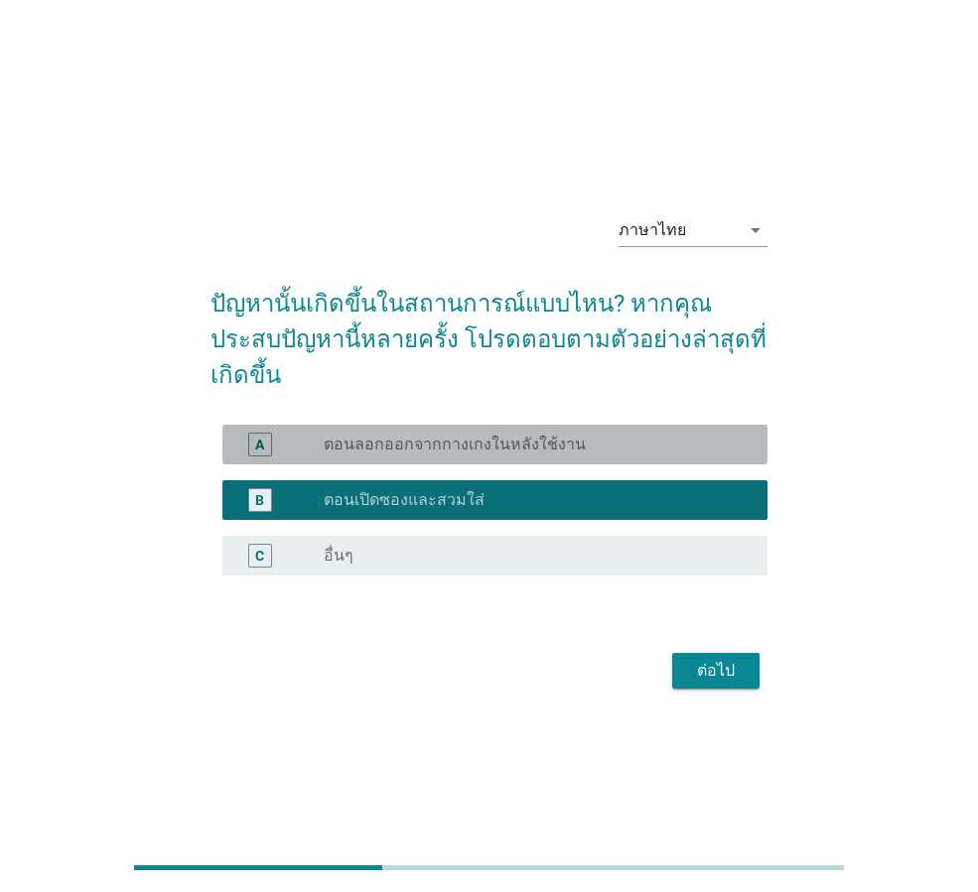
click at [695, 436] on div "radio_button_unchecked ตอนลอกออกจากกางเกงในหลังใช้งาน" at bounding box center [530, 445] width 412 height 20
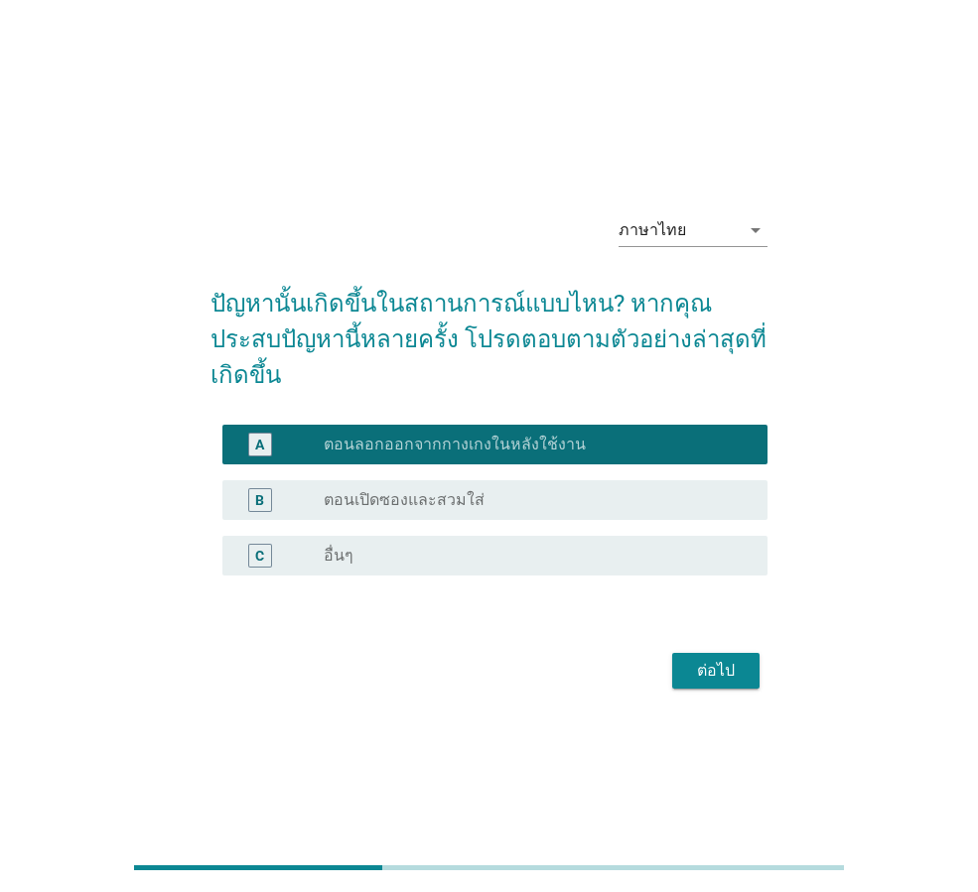
drag, startPoint x: 703, startPoint y: 618, endPoint x: 715, endPoint y: 642, distance: 26.6
click at [707, 623] on form "ปัญหานั้นเกิดขึ้นในสถานการณ์แบบไหน? หากคุณประสบปัญหานี้หลายครั้ง โปรดตอบตามตัวอ…" at bounding box center [488, 480] width 557 height 429
click at [715, 659] on div "ต่อไป" at bounding box center [716, 671] width 56 height 24
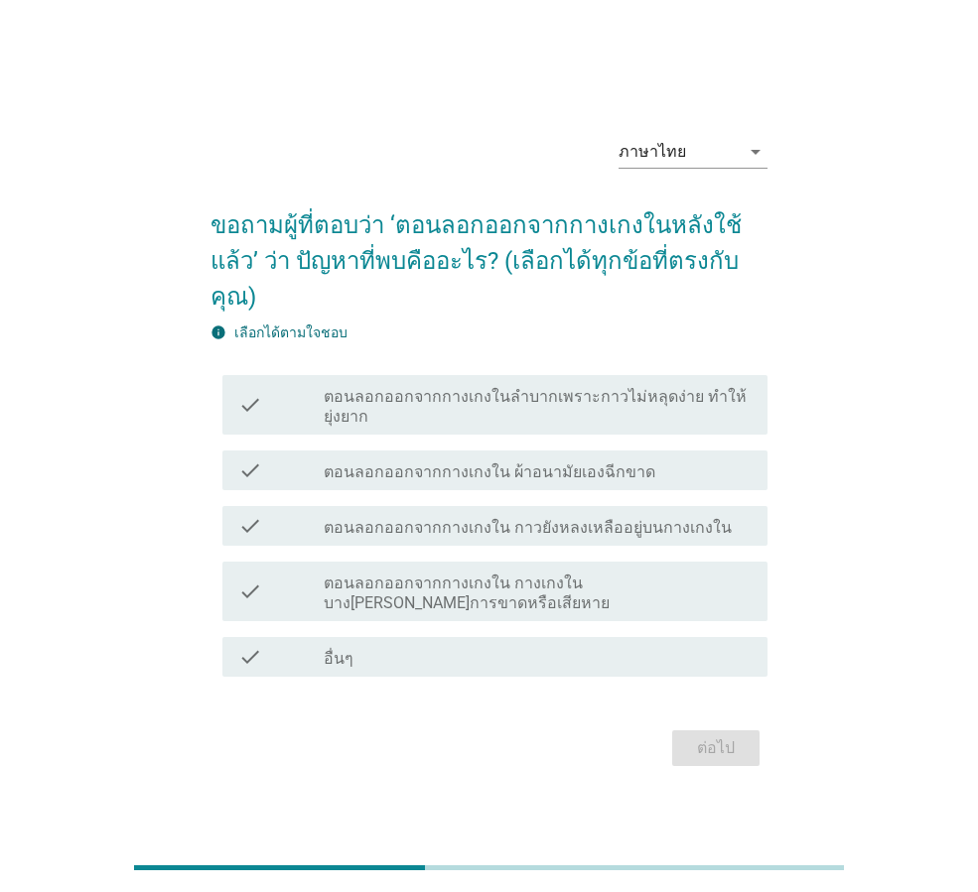
click at [631, 459] on div "check_box_outline_blank ตอนลอกออกจากกางเกงใน ผ้าอนามัยเองฉีกขาด" at bounding box center [538, 471] width 428 height 24
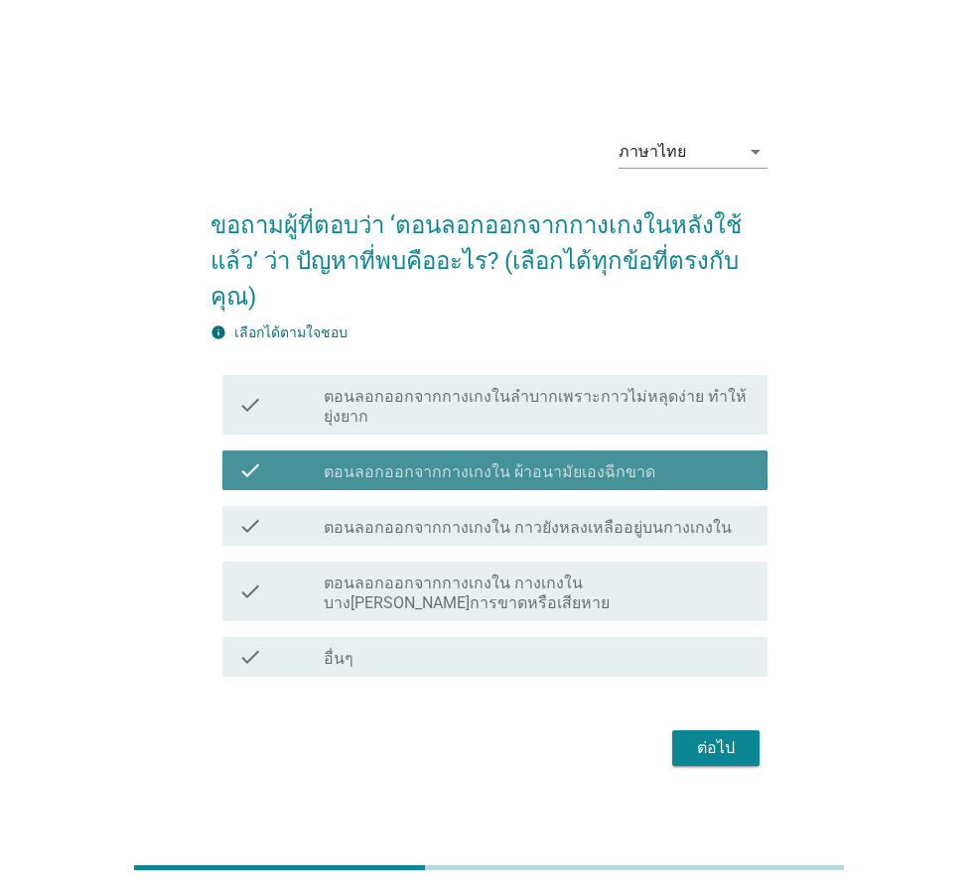
click at [638, 387] on label "ตอนลอกออกจากกางเกงในลำบากเพราะกาวไม่หลุดง่าย ทำให้ยุ่งยาก" at bounding box center [538, 407] width 428 height 40
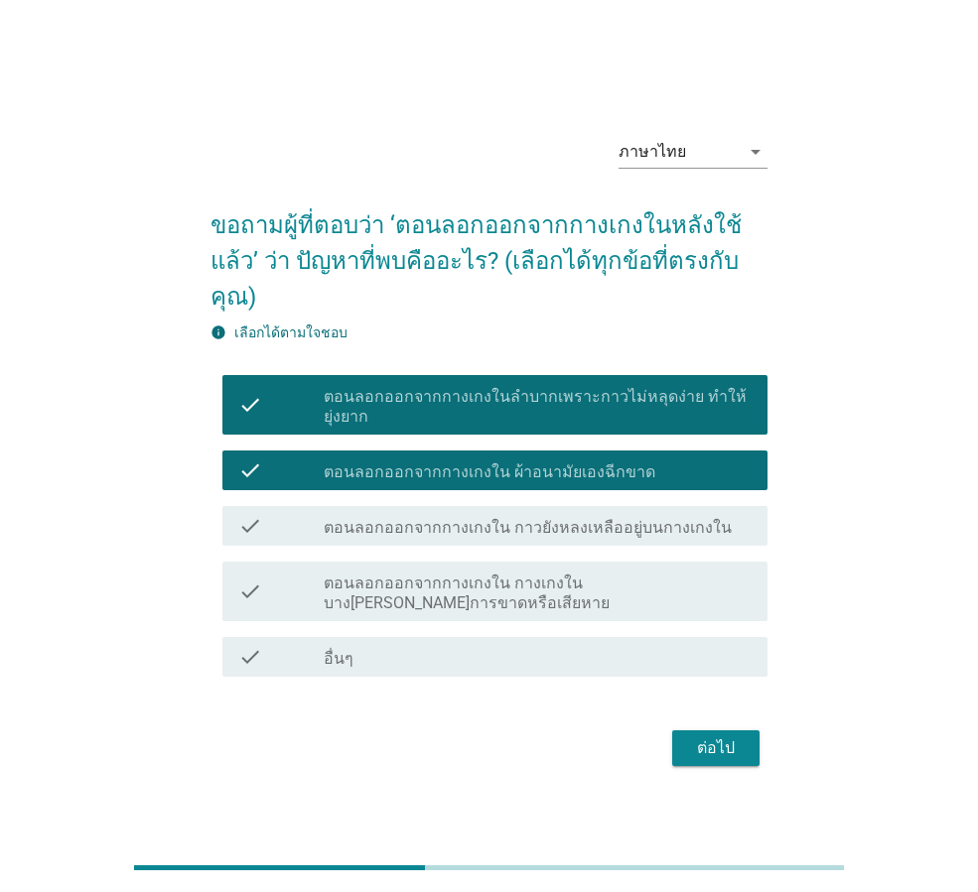
drag, startPoint x: 680, startPoint y: 699, endPoint x: 692, endPoint y: 724, distance: 27.5
click at [680, 700] on form "ขอถามผู้ที่ตอบว่า ‘ตอนลอกออกจากกางเกงในหลังใช้แล้ว’ ว่า ปัญหาที่พบคืออะไร? (เลื…" at bounding box center [488, 480] width 557 height 585
click at [692, 737] on div "ต่อไป" at bounding box center [716, 749] width 56 height 24
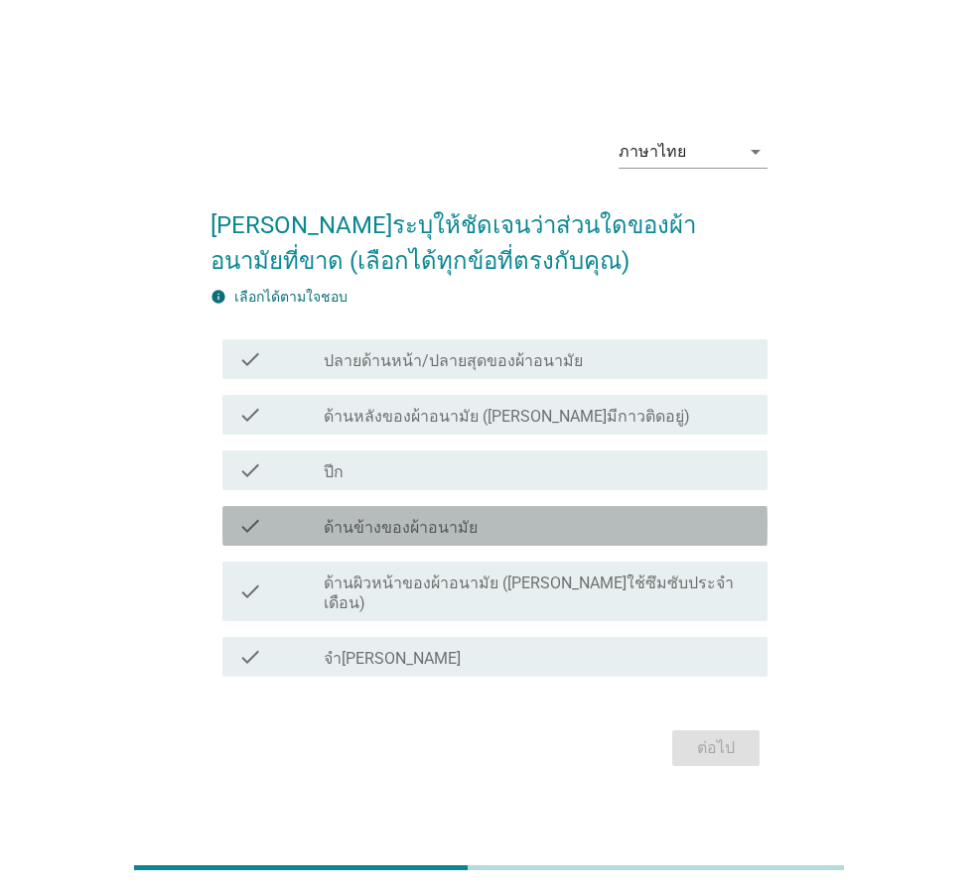
click at [638, 538] on div "check_box_outline_blank ด้านข้างของผ้าอนามัย" at bounding box center [538, 526] width 428 height 24
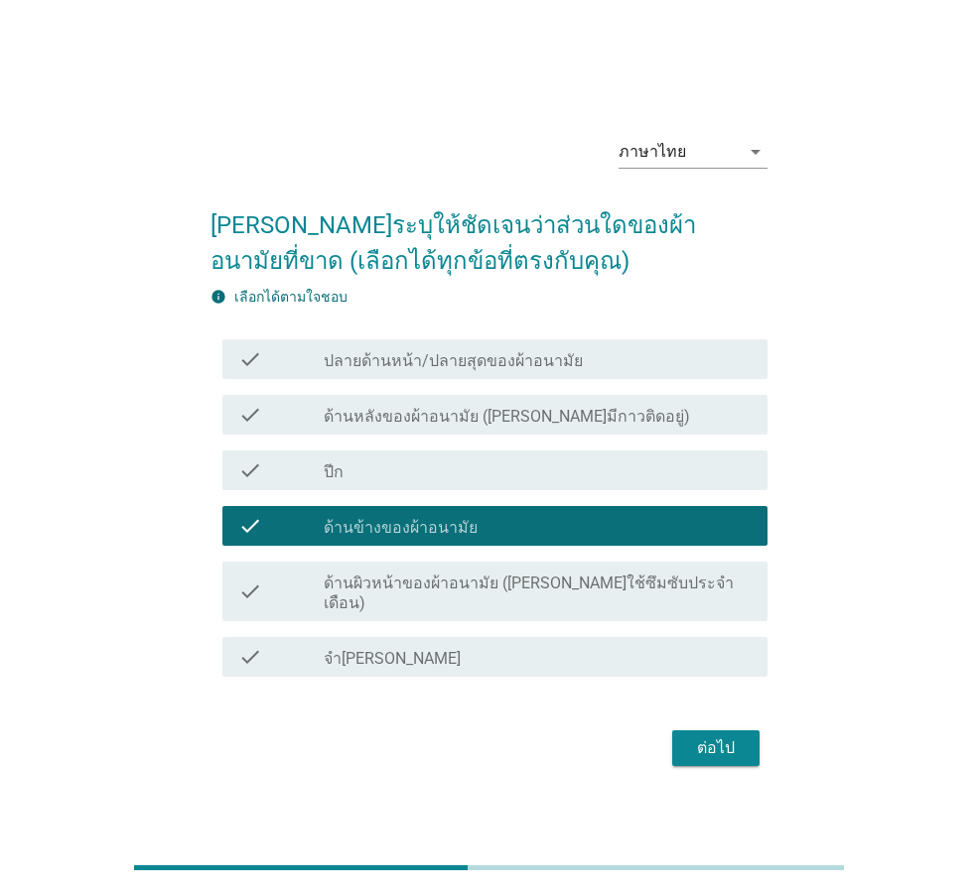
click at [634, 490] on div "check check_box_outline_blank ปีก" at bounding box center [494, 471] width 545 height 40
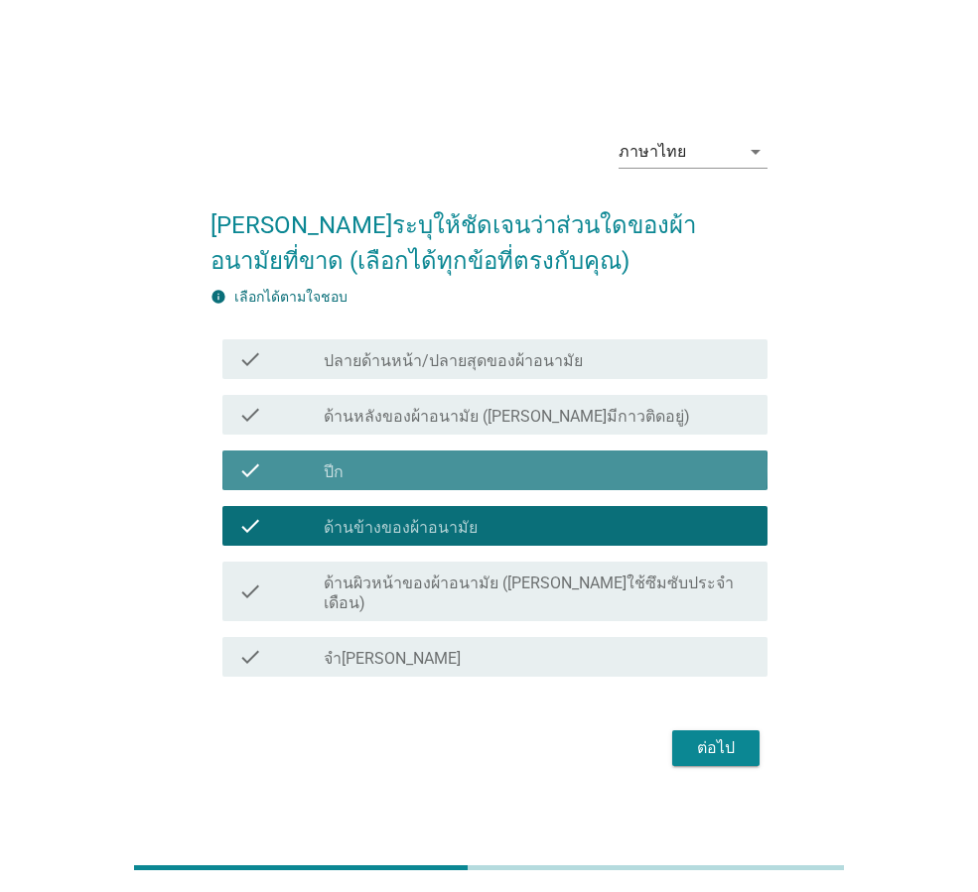
click at [630, 411] on div "check check_box_outline_blank ด้านหลังของผ้าอนามัย ([PERSON_NAME]มีกาวติดอยู่)" at bounding box center [494, 415] width 545 height 40
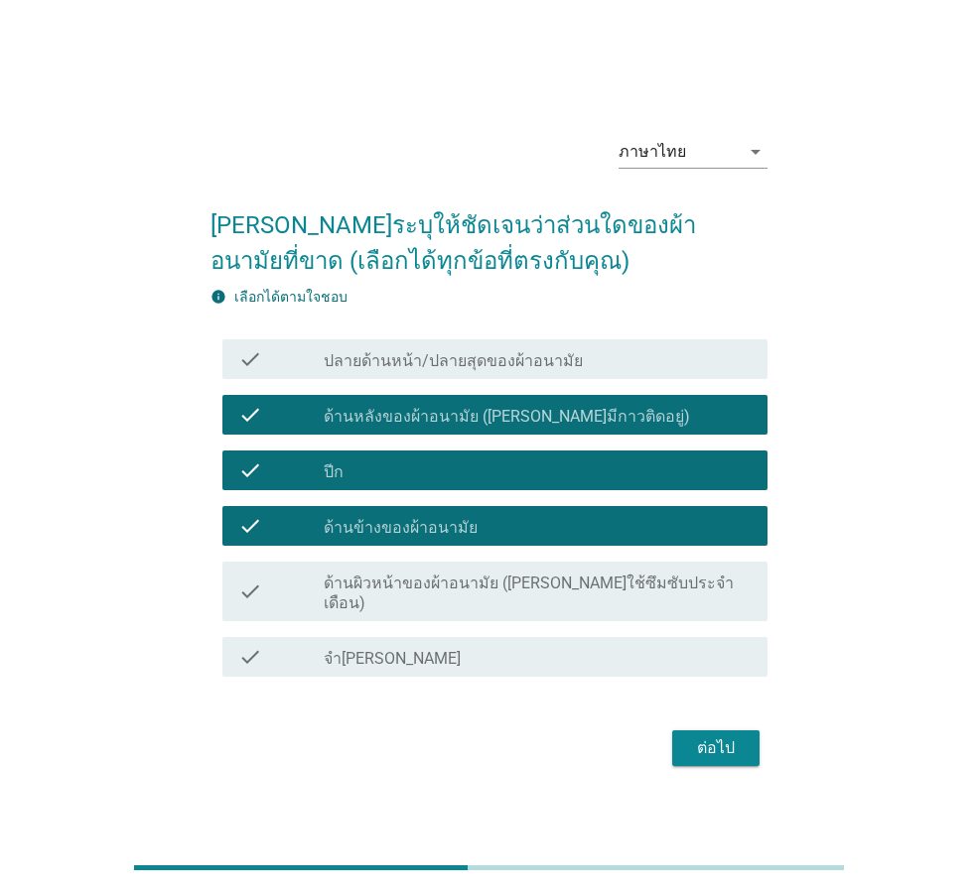
click at [754, 757] on div "ต่อไป" at bounding box center [488, 749] width 557 height 48
click at [751, 750] on button "ต่อไป" at bounding box center [715, 749] width 87 height 36
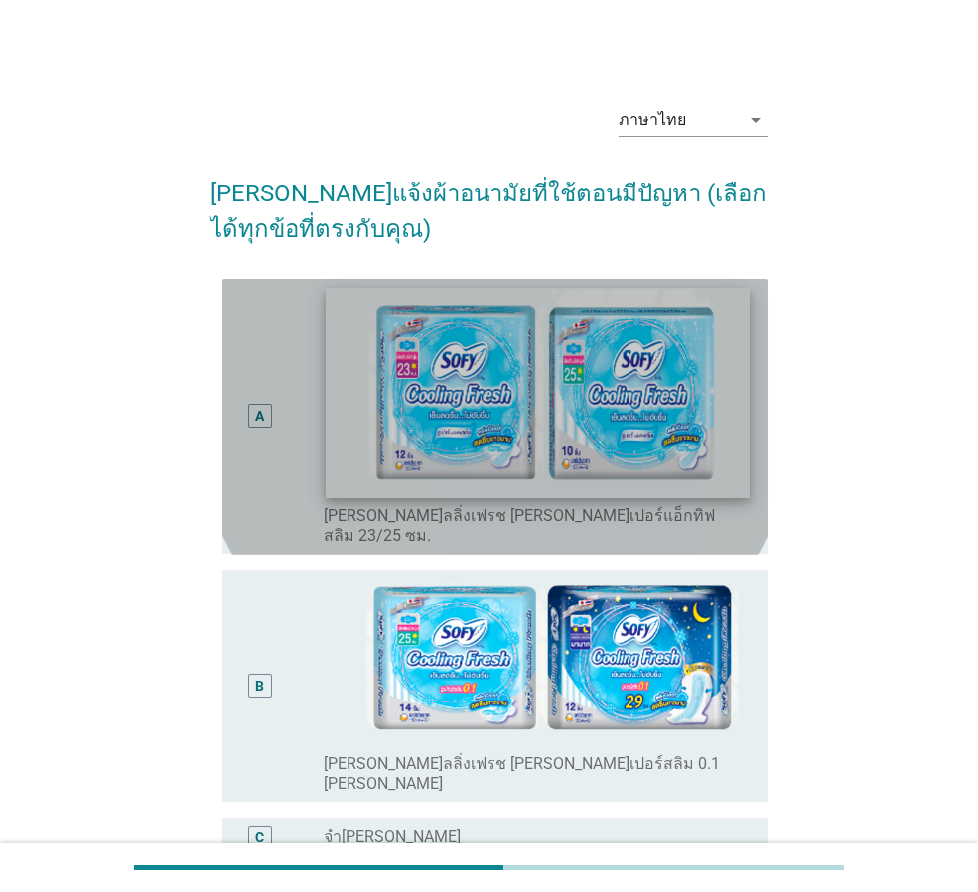
click at [625, 456] on img at bounding box center [537, 392] width 423 height 209
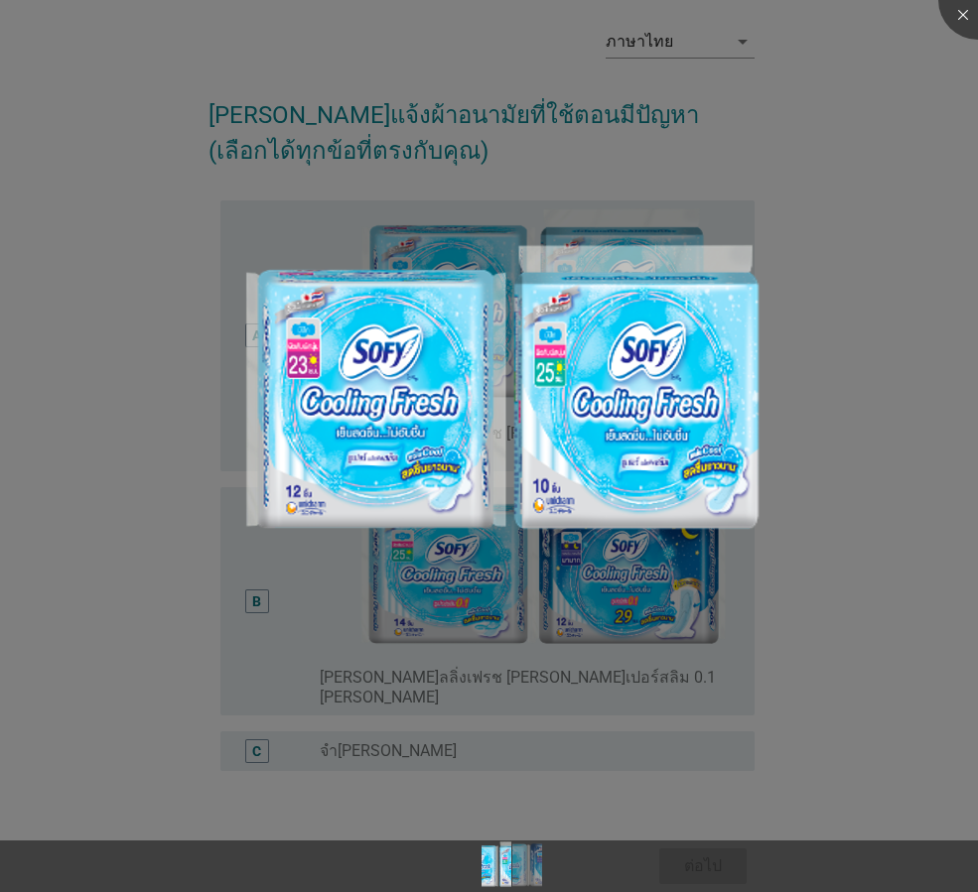
scroll to position [125, 0]
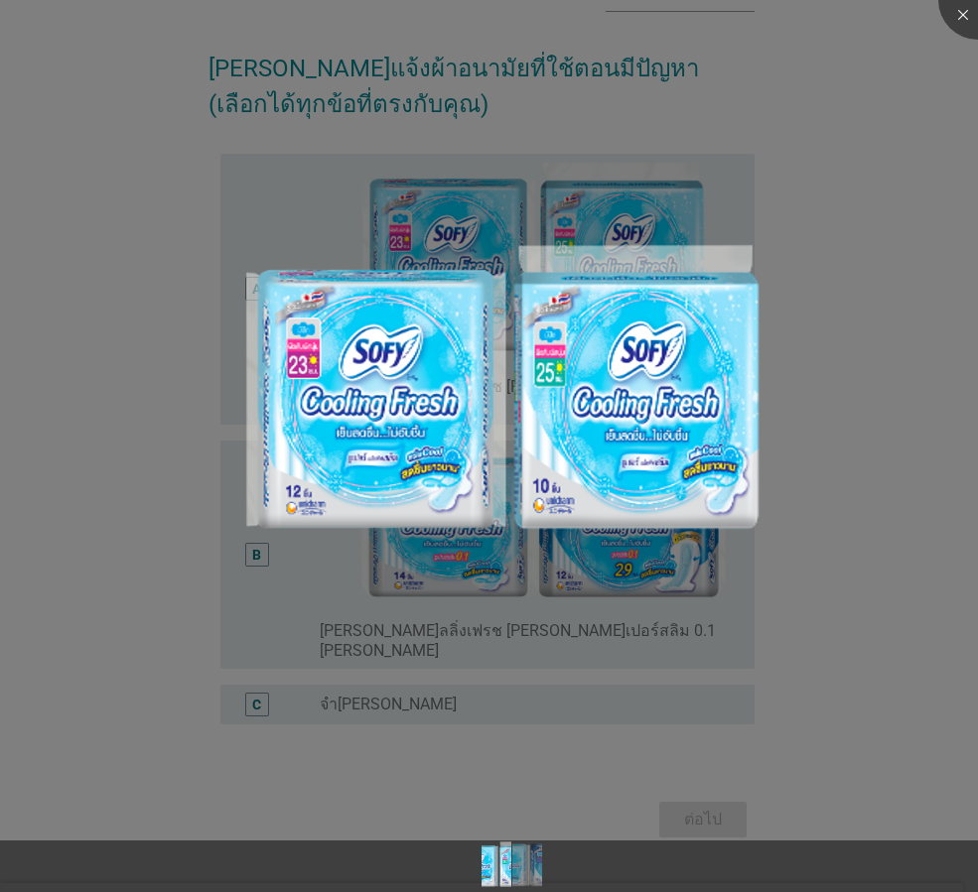
click at [813, 569] on div at bounding box center [489, 446] width 978 height 892
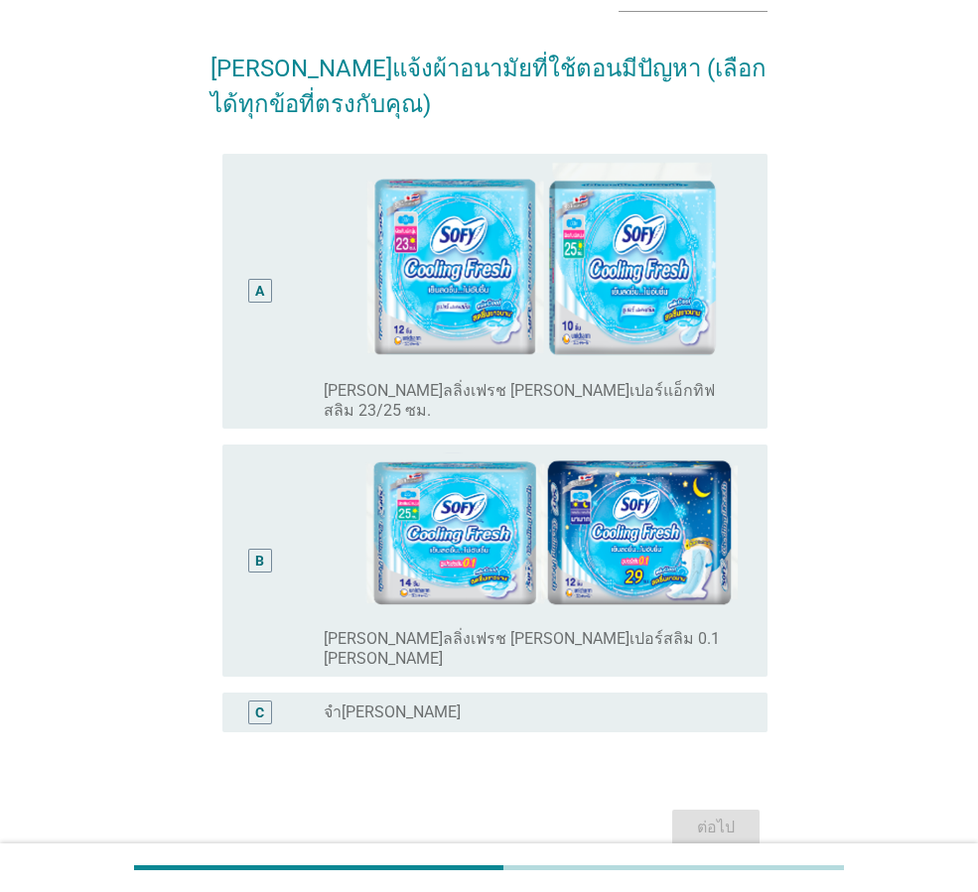
click at [253, 279] on div "A" at bounding box center [260, 291] width 24 height 24
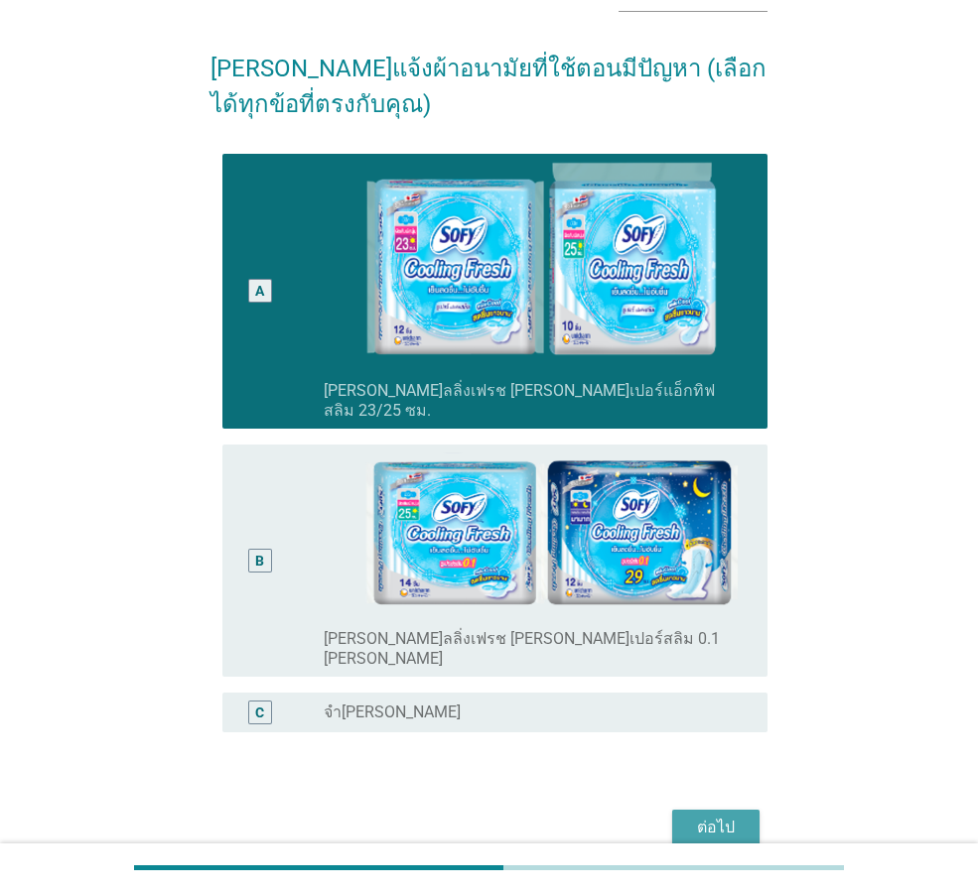
click at [713, 816] on div "ต่อไป" at bounding box center [716, 828] width 56 height 24
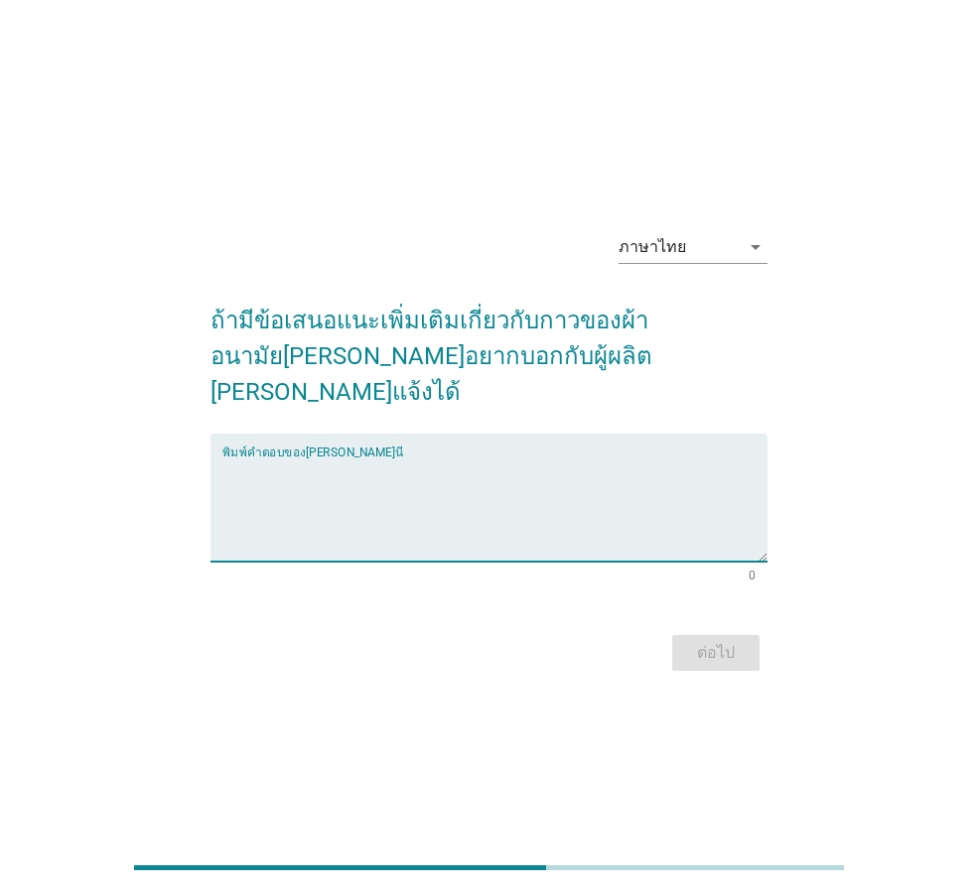
click at [479, 458] on textarea "พิมพ์คำตอบของคุณ ที่นี่" at bounding box center [494, 510] width 545 height 104
type textarea "เรื่องกาว"
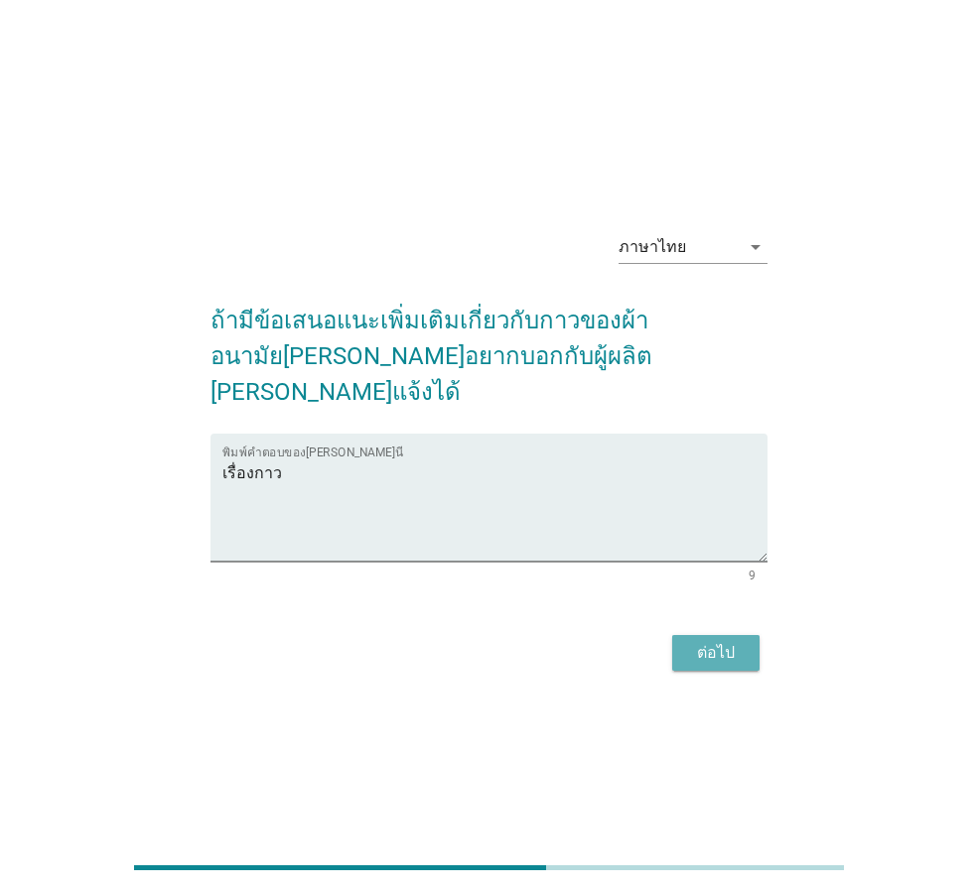
drag, startPoint x: 678, startPoint y: 617, endPoint x: 688, endPoint y: 613, distance: 11.1
click at [681, 635] on button "ต่อไป" at bounding box center [715, 653] width 87 height 36
